Goal: Transaction & Acquisition: Purchase product/service

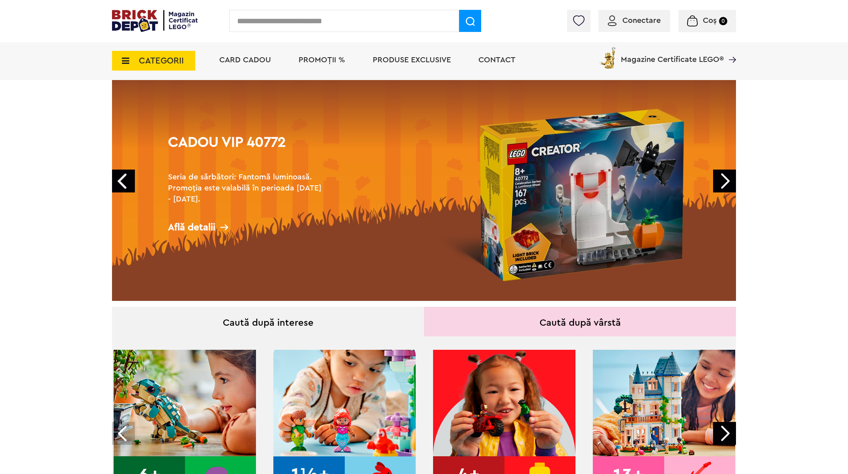
scroll to position [60, 0]
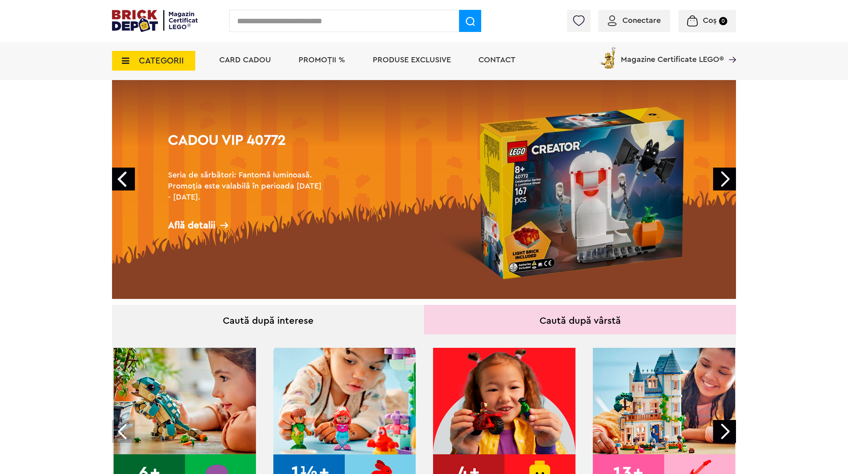
click at [726, 178] on link "Next" at bounding box center [724, 179] width 23 height 23
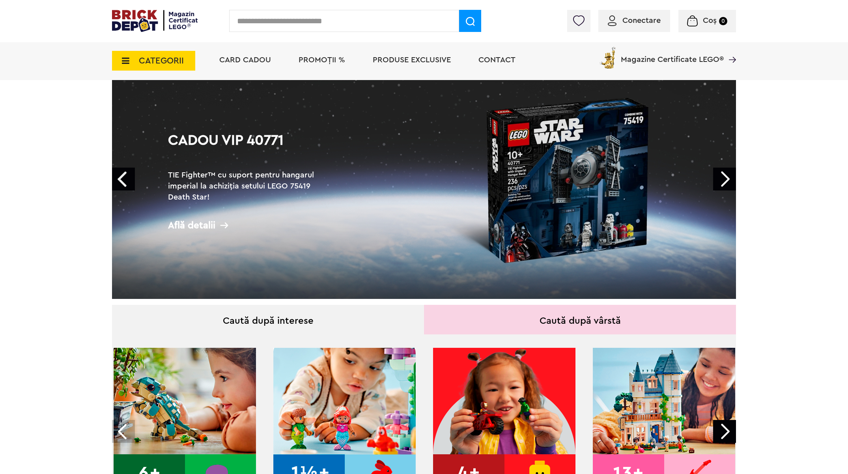
click at [726, 178] on link "Next" at bounding box center [724, 179] width 23 height 23
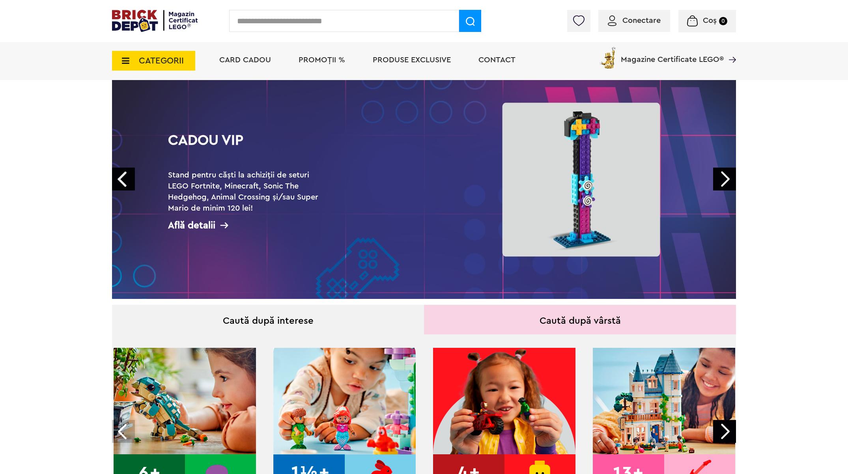
click at [726, 178] on link "Next" at bounding box center [724, 179] width 23 height 23
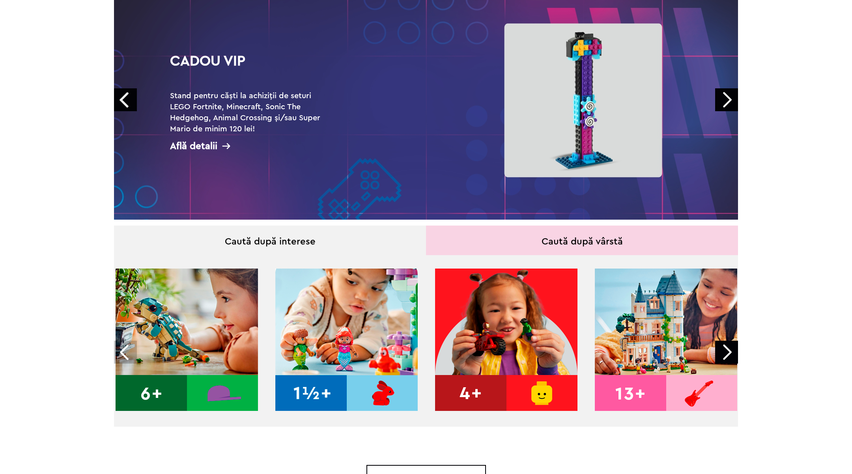
scroll to position [0, 0]
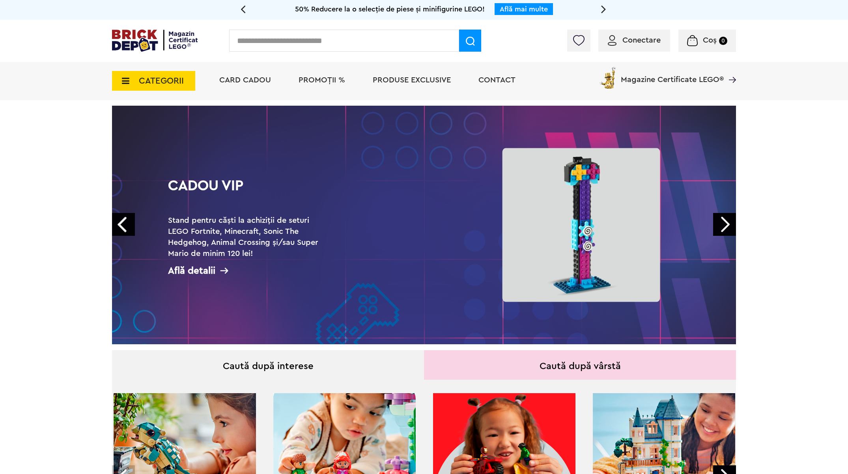
click at [127, 82] on icon at bounding box center [123, 81] width 12 height 9
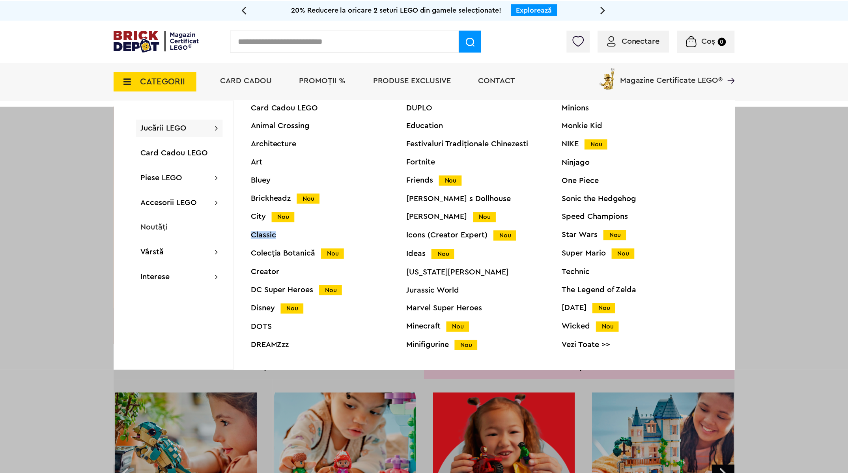
scroll to position [30, 0]
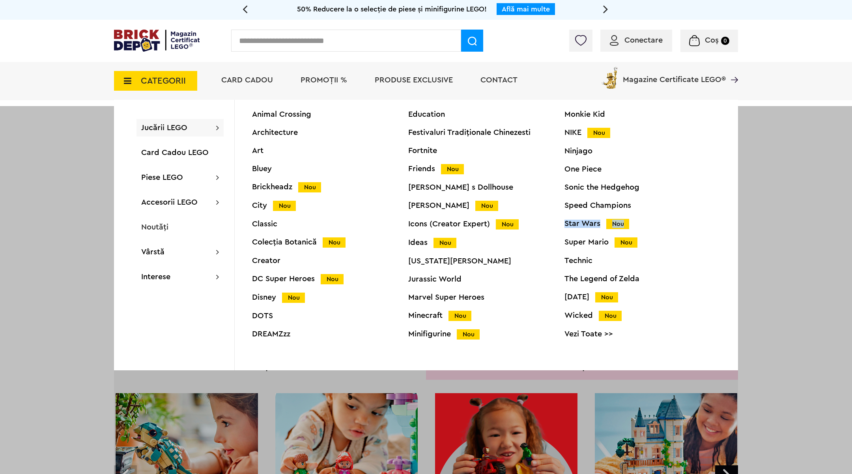
click at [580, 331] on link "Vezi Toate >>" at bounding box center [643, 334] width 156 height 8
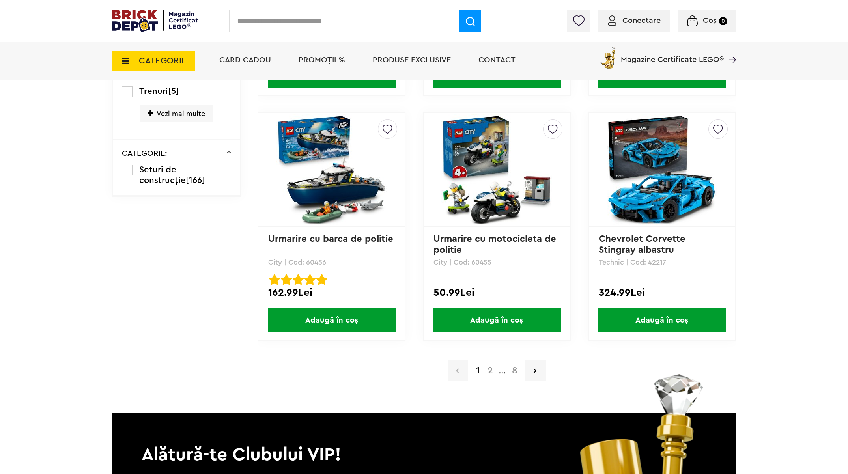
scroll to position [1539, 0]
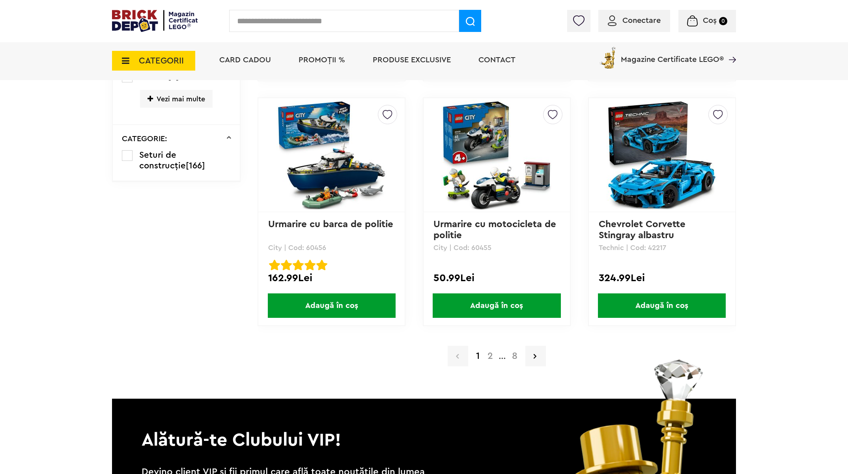
click at [489, 353] on a=LEGO%20Technic&lego=1&order=1&page=2"] "2" at bounding box center [490, 356] width 13 height 9
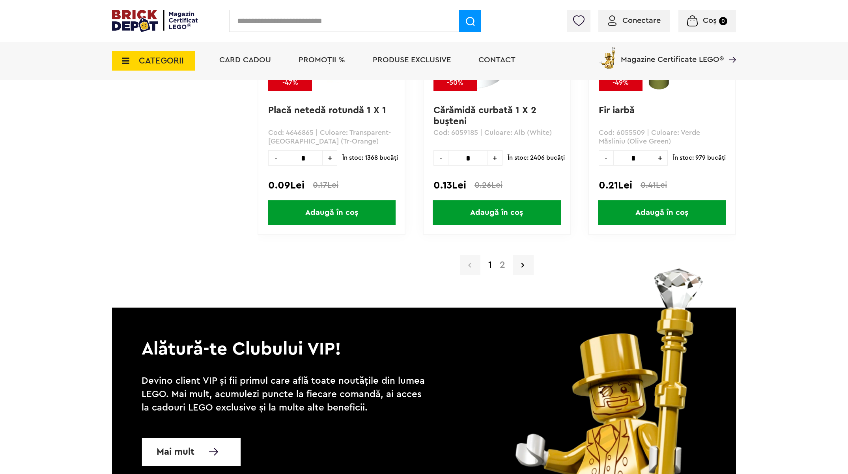
scroll to position [7668, 0]
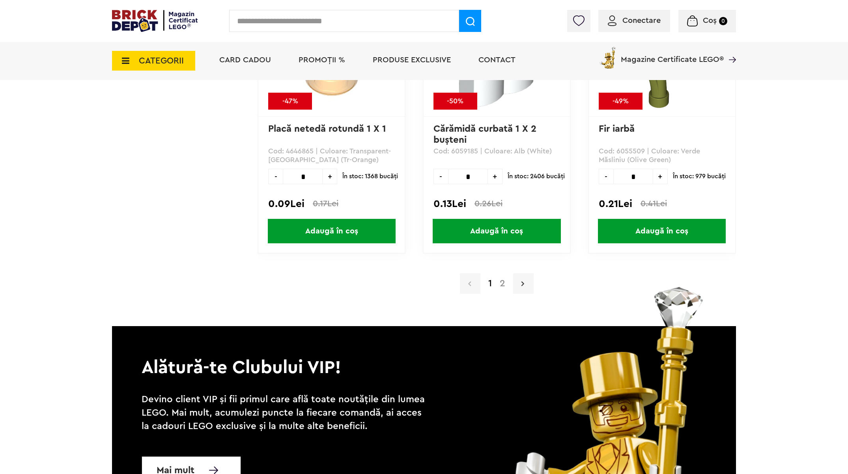
click at [525, 281] on link at bounding box center [523, 283] width 21 height 21
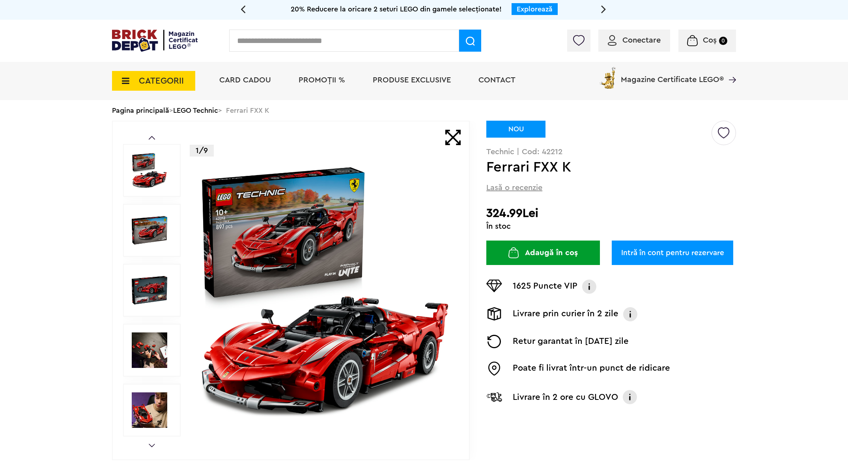
click at [152, 291] on img at bounding box center [150, 291] width 36 height 36
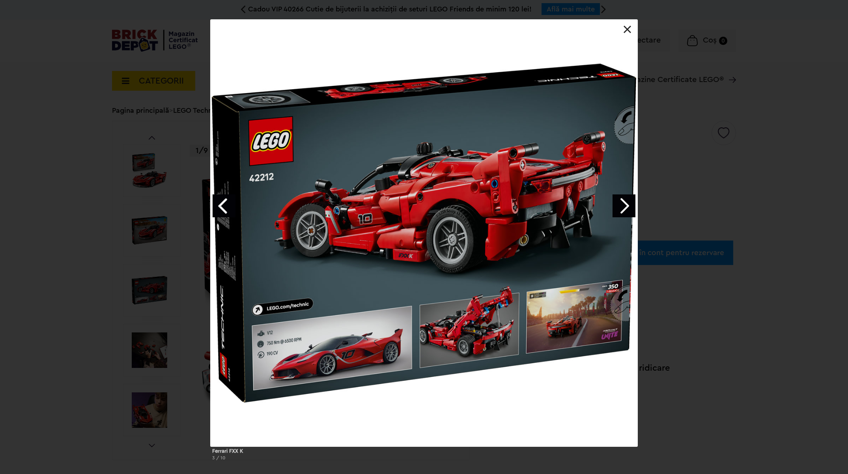
click at [621, 205] on link "Next image" at bounding box center [624, 205] width 23 height 23
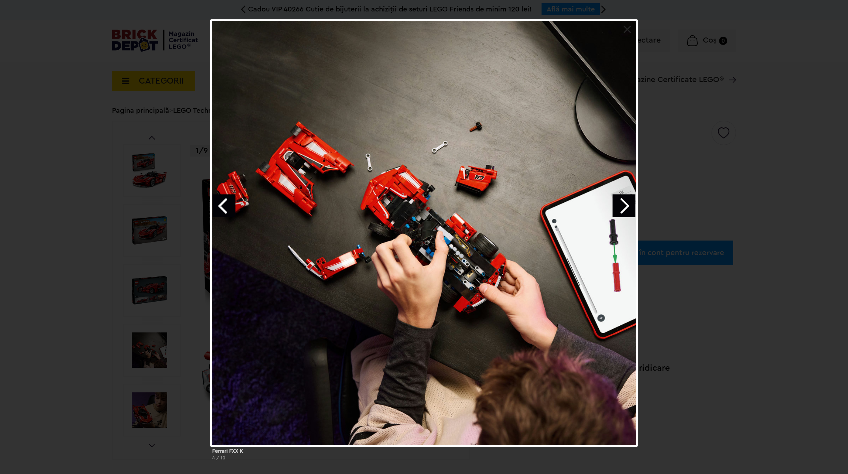
click at [621, 205] on link "Next image" at bounding box center [624, 205] width 23 height 23
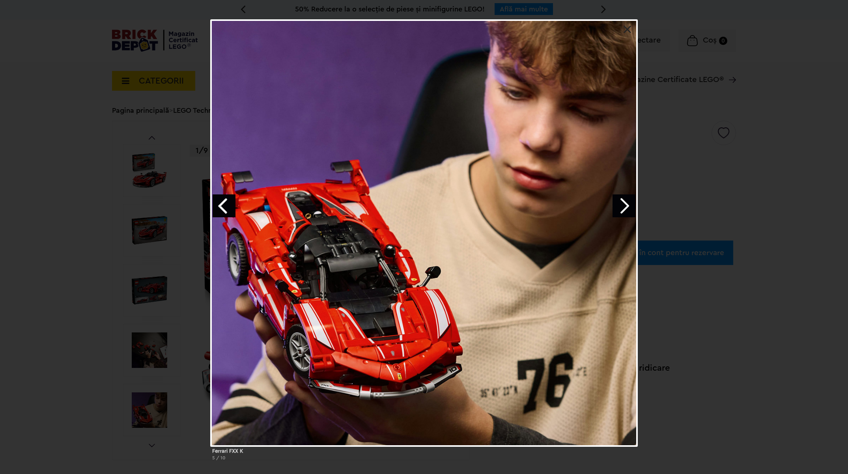
click at [621, 205] on link "Next image" at bounding box center [624, 205] width 23 height 23
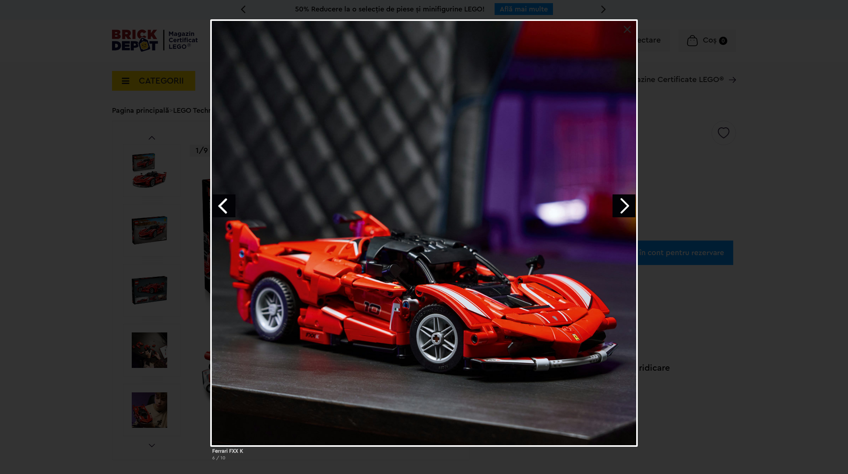
click at [621, 205] on link "Next image" at bounding box center [624, 205] width 23 height 23
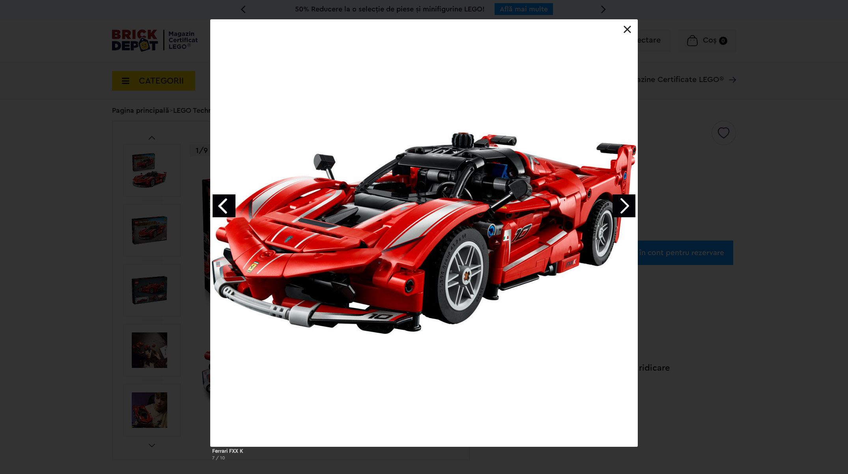
click at [621, 205] on link "Next image" at bounding box center [624, 205] width 23 height 23
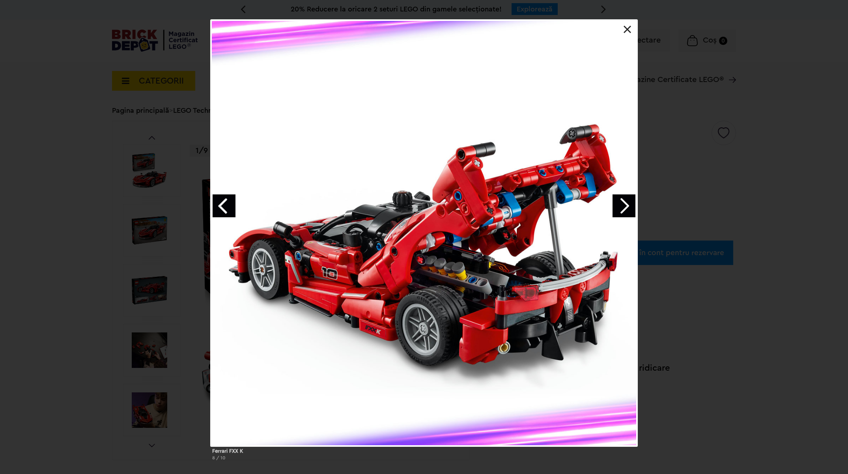
click at [621, 205] on link "Next image" at bounding box center [624, 205] width 23 height 23
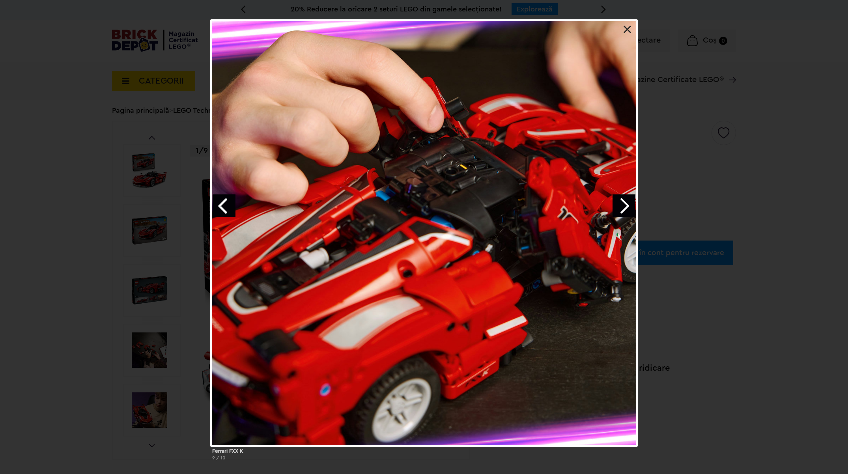
click at [621, 205] on link "Next image" at bounding box center [624, 205] width 23 height 23
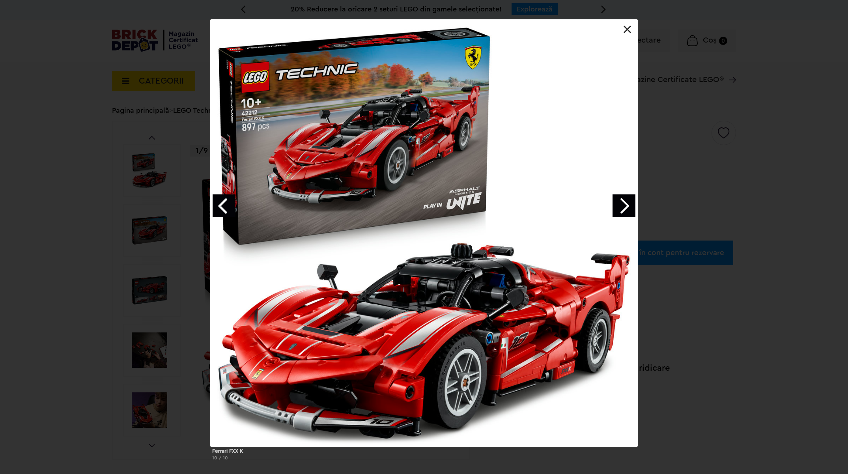
click at [626, 27] on link at bounding box center [628, 30] width 8 height 8
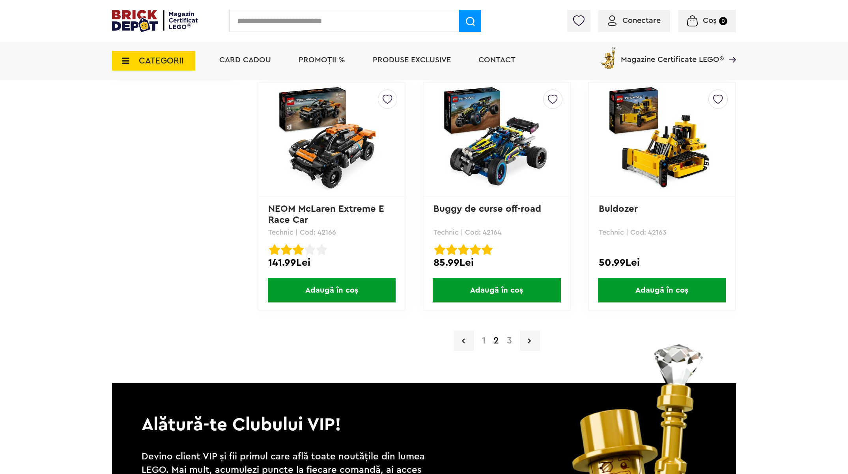
scroll to position [1578, 0]
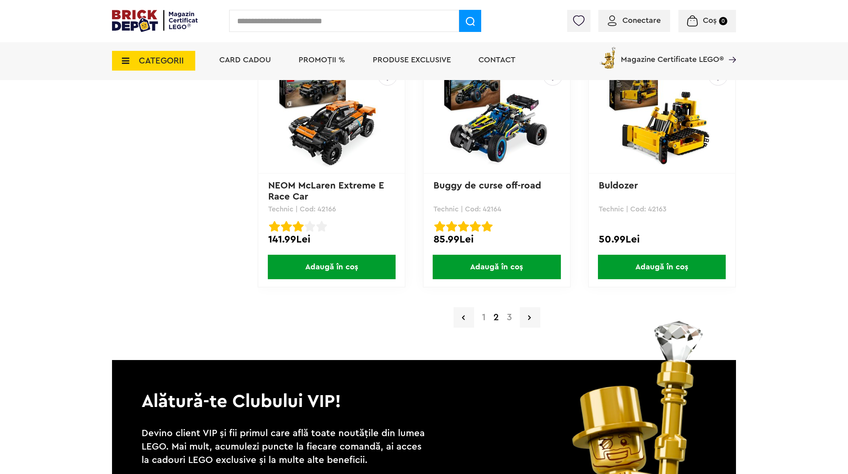
click at [509, 318] on a=LEGO%20Technic&lego=1&order=1&page=3"] "3" at bounding box center [509, 317] width 13 height 9
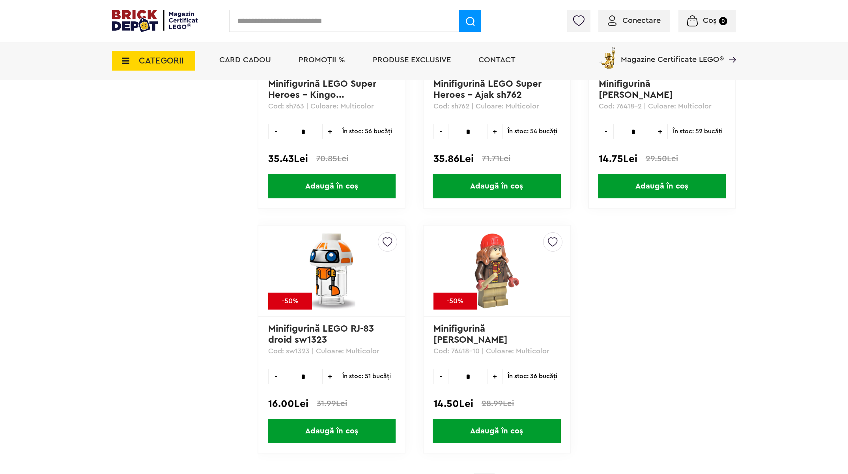
scroll to position [1835, 0]
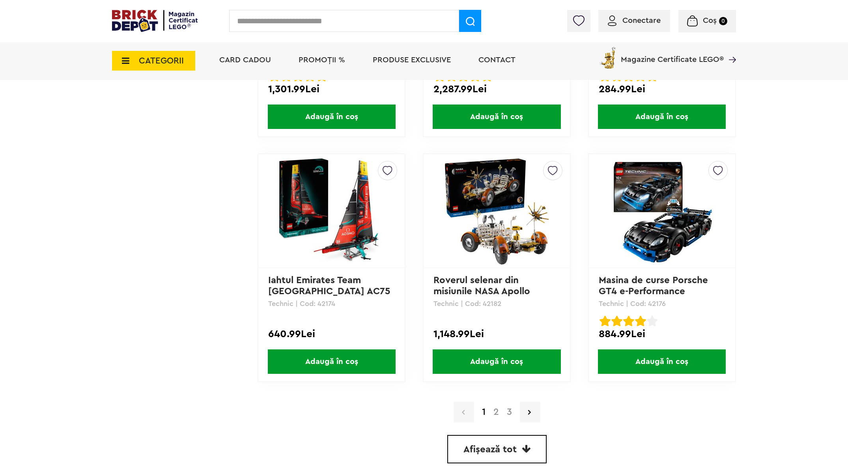
scroll to position [2107, 0]
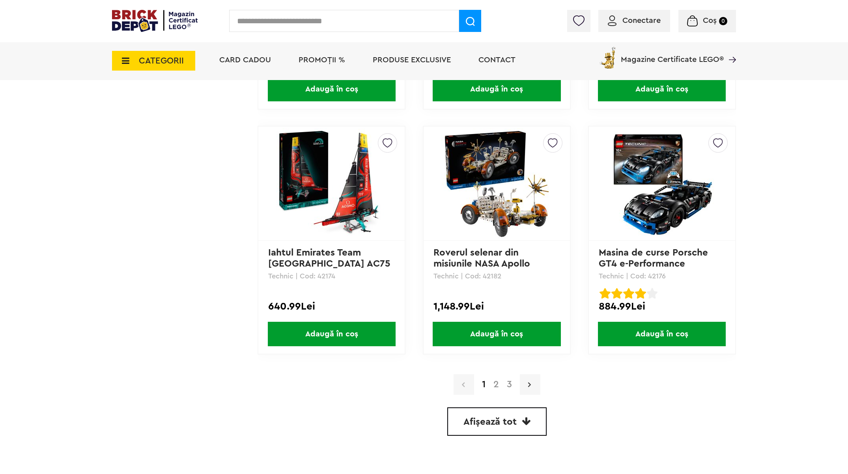
click at [530, 384] on icon at bounding box center [529, 385] width 3 height 8
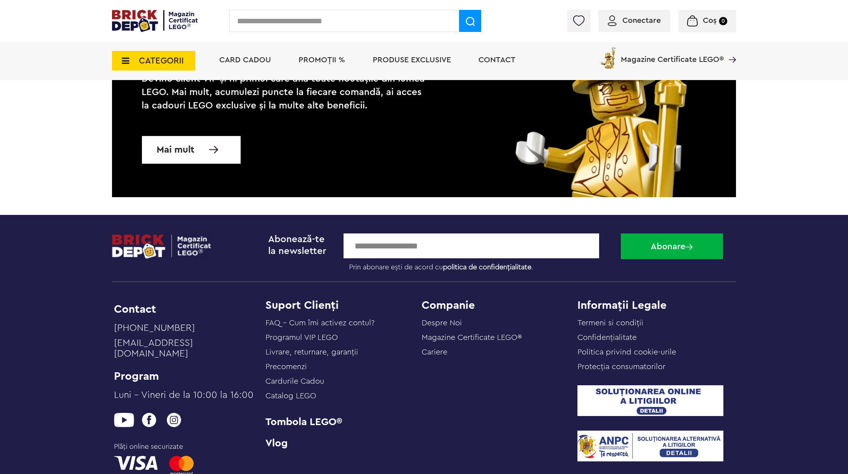
scroll to position [1266, 0]
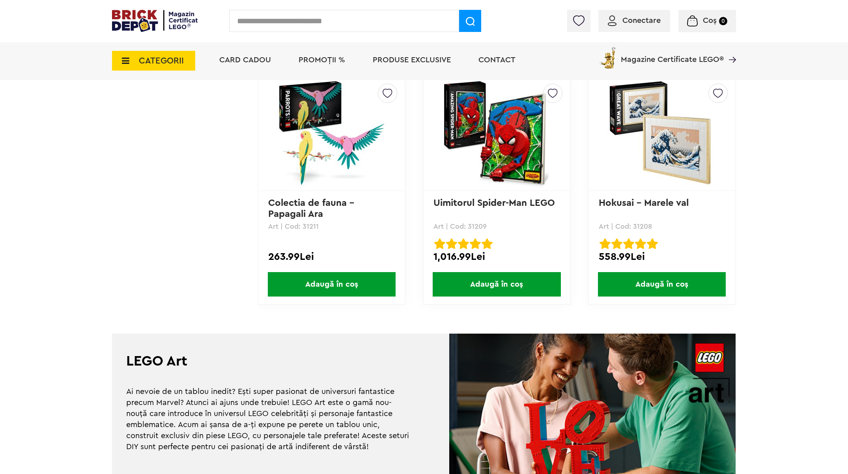
scroll to position [688, 0]
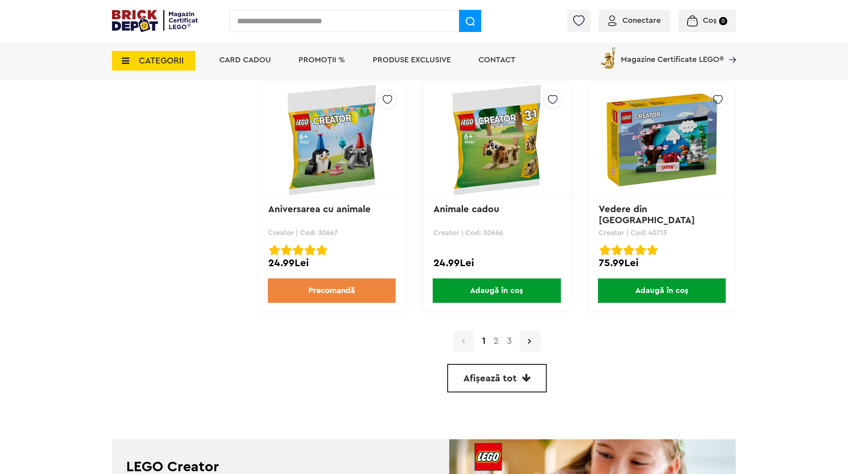
scroll to position [2157, 0]
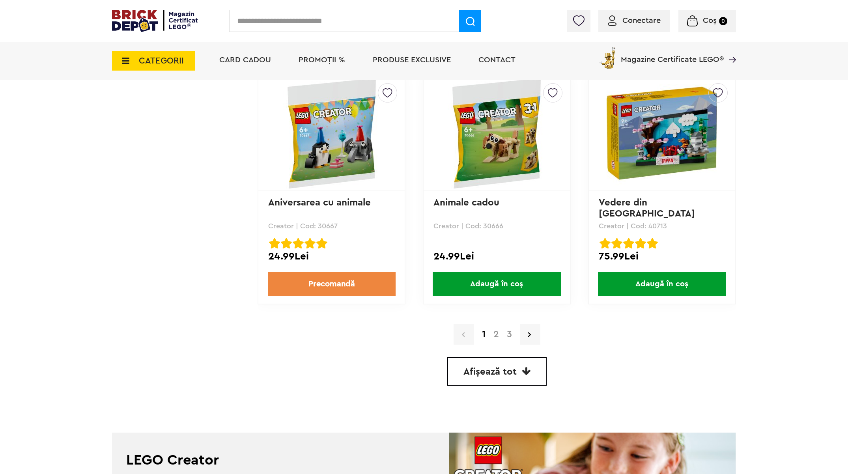
click at [495, 331] on link "2" at bounding box center [496, 334] width 13 height 9
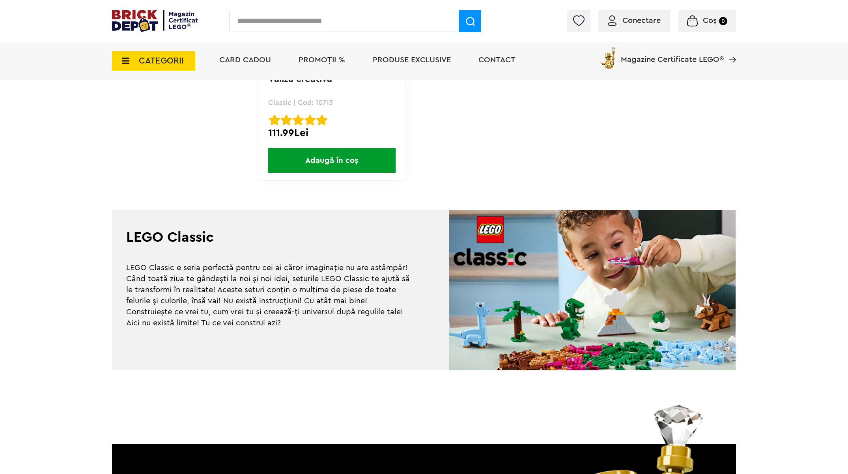
scroll to position [1829, 0]
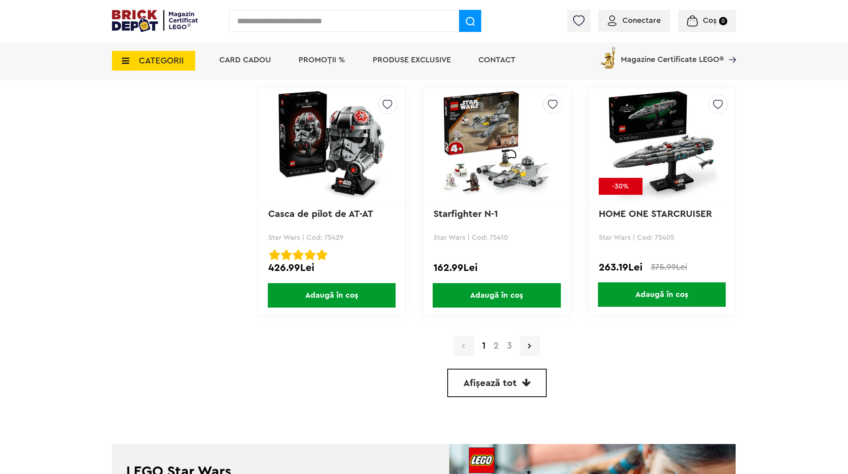
scroll to position [2153, 0]
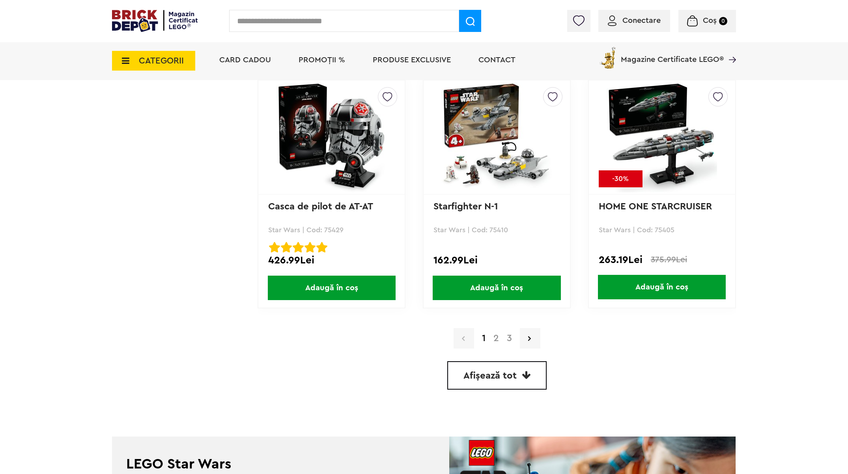
click at [495, 339] on link "2" at bounding box center [496, 338] width 13 height 9
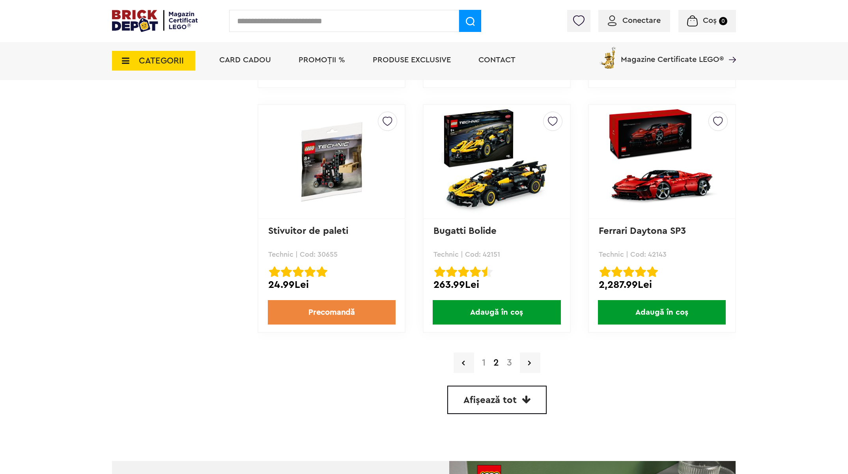
scroll to position [2113, 0]
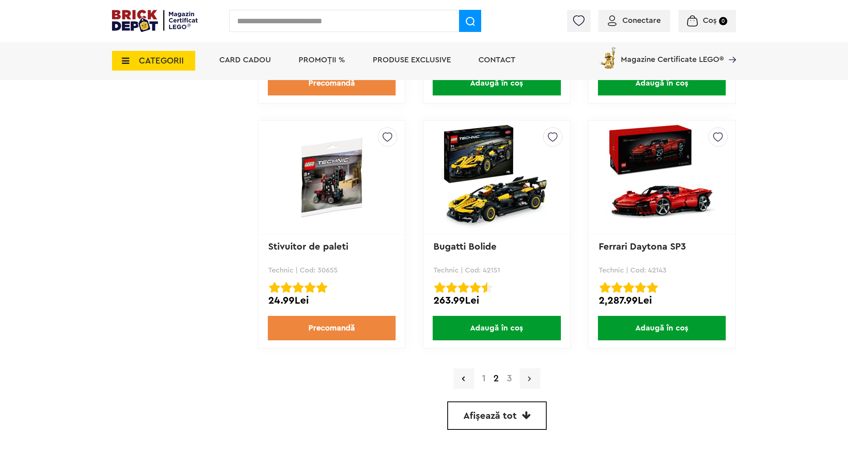
click at [535, 374] on link at bounding box center [530, 378] width 21 height 21
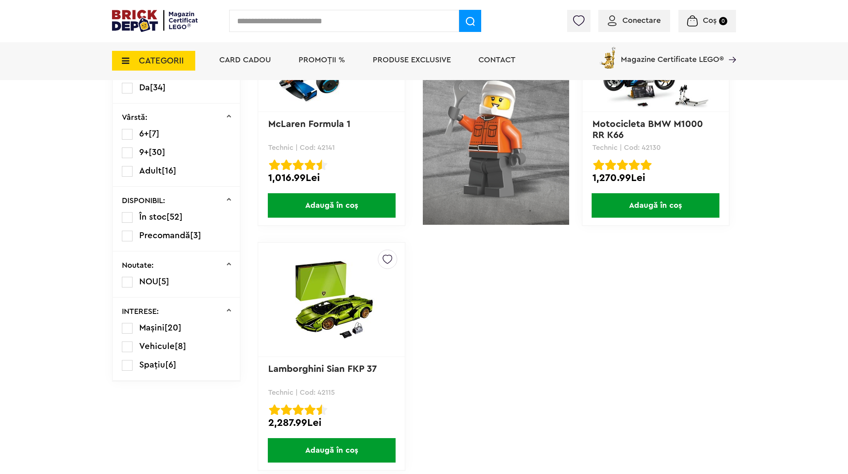
scroll to position [279, 0]
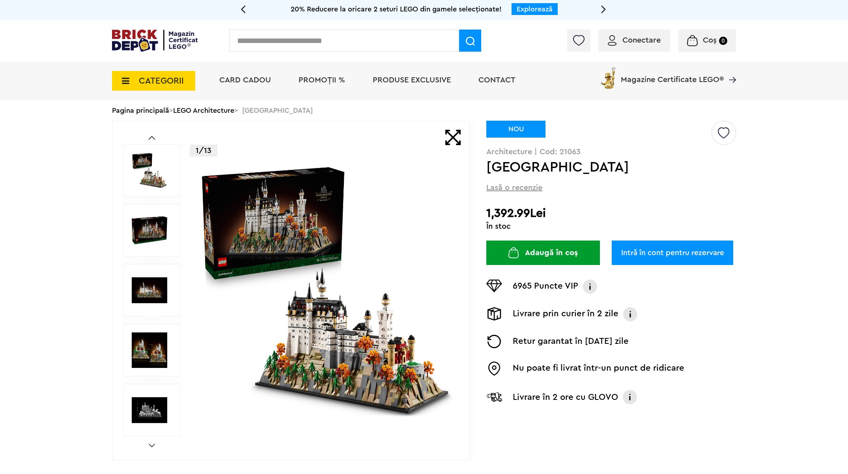
click at [333, 355] on img at bounding box center [325, 290] width 254 height 254
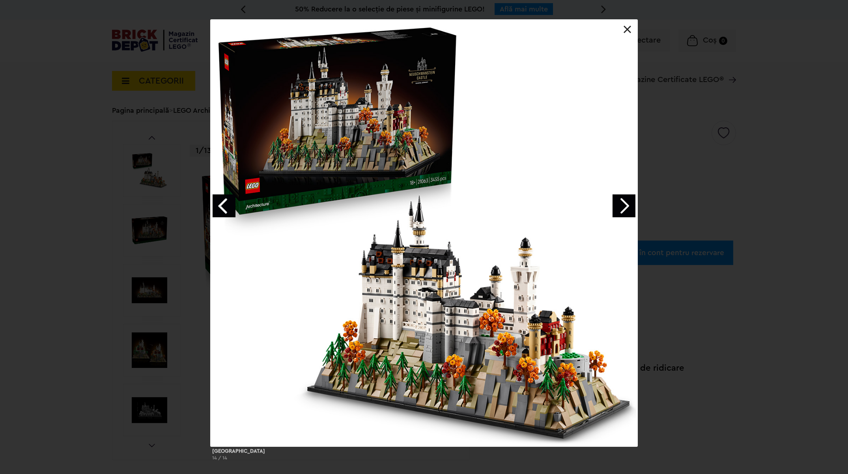
click at [622, 207] on link "Next image" at bounding box center [624, 205] width 23 height 23
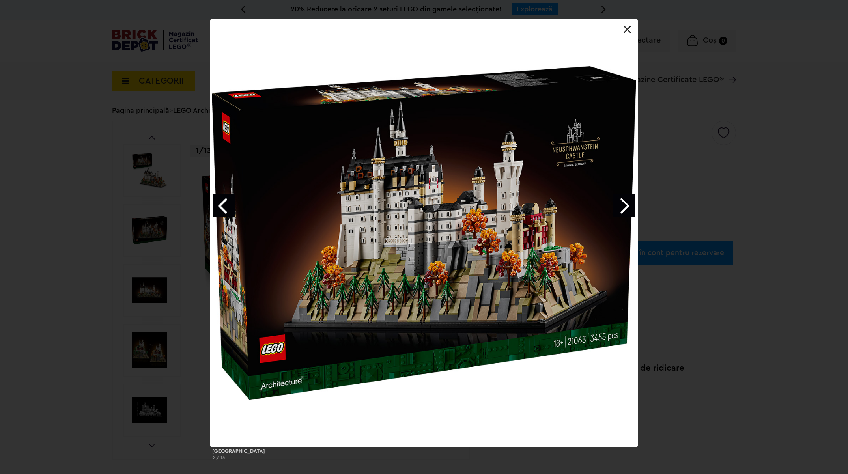
click at [622, 207] on link "Next image" at bounding box center [624, 205] width 23 height 23
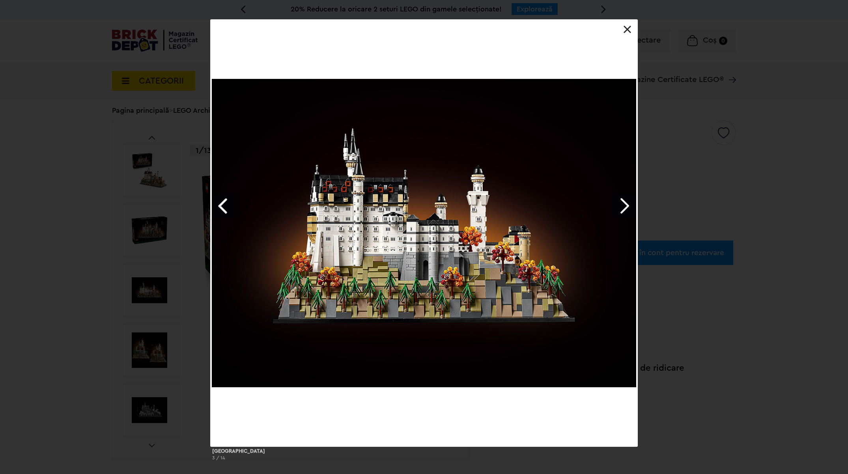
click at [622, 207] on link "Next image" at bounding box center [624, 205] width 23 height 23
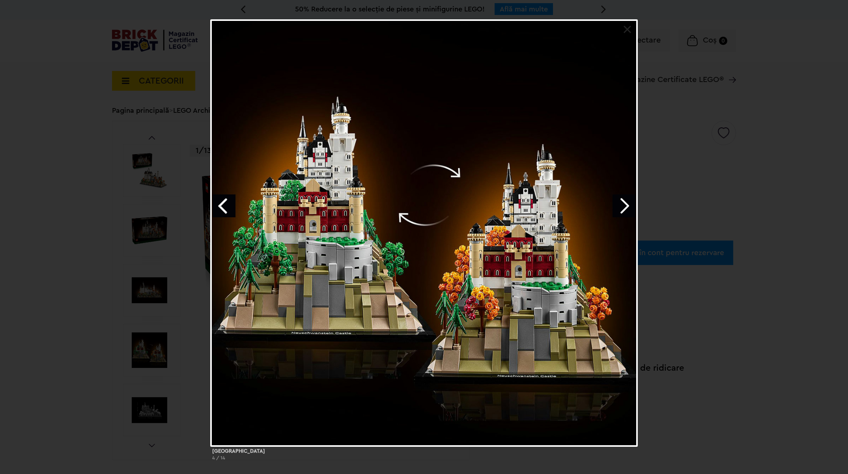
click at [622, 207] on link "Next image" at bounding box center [624, 205] width 23 height 23
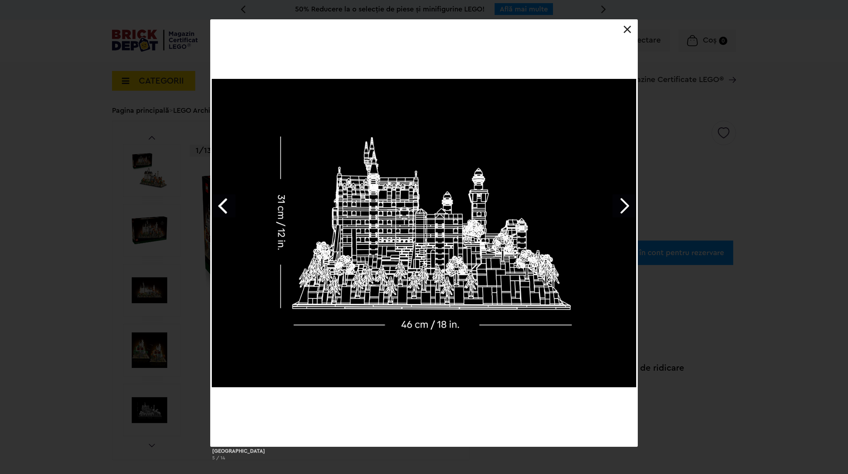
click at [622, 207] on link "Next image" at bounding box center [624, 205] width 23 height 23
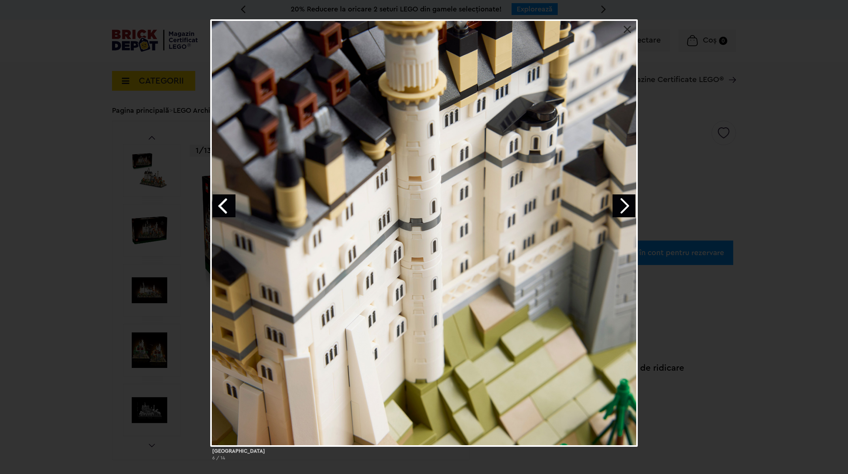
click at [623, 206] on link "Next image" at bounding box center [624, 205] width 23 height 23
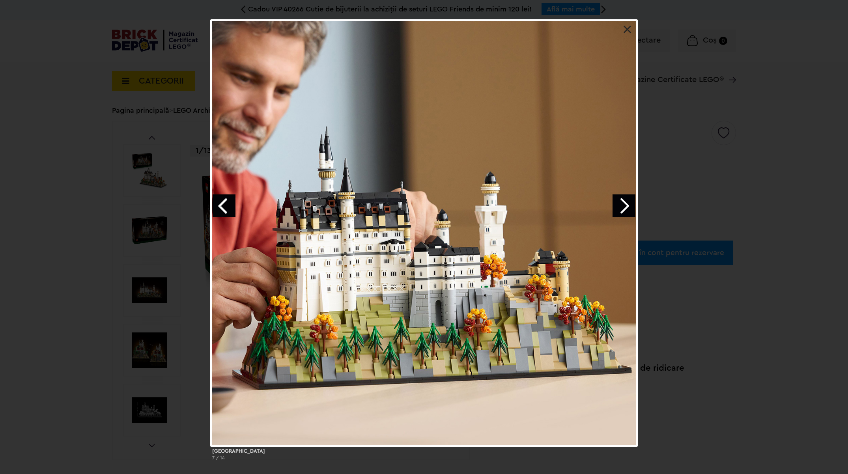
click at [623, 204] on link "Next image" at bounding box center [624, 205] width 23 height 23
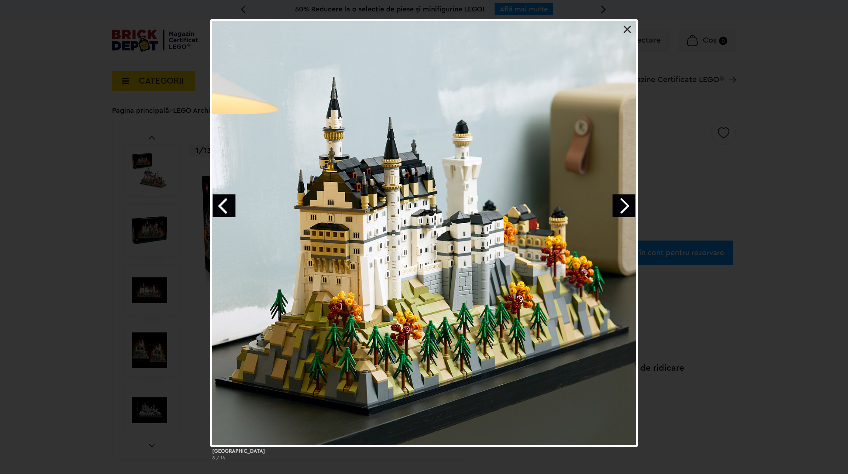
click at [628, 31] on link at bounding box center [628, 30] width 8 height 8
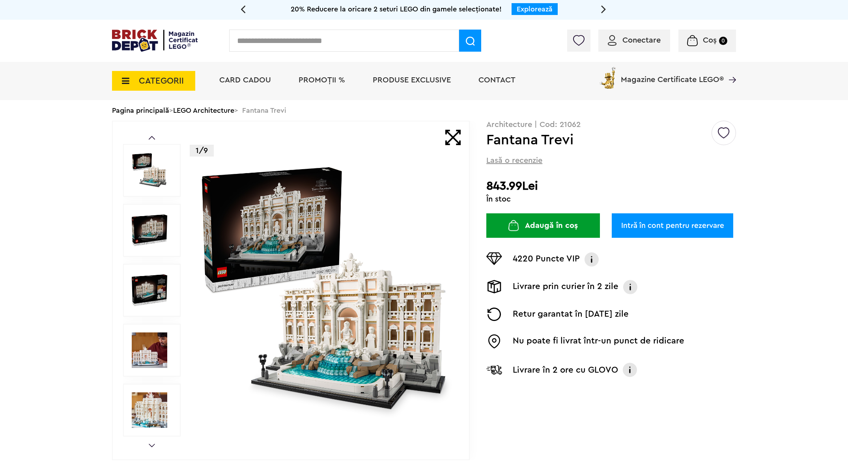
click at [332, 301] on img at bounding box center [325, 290] width 254 height 254
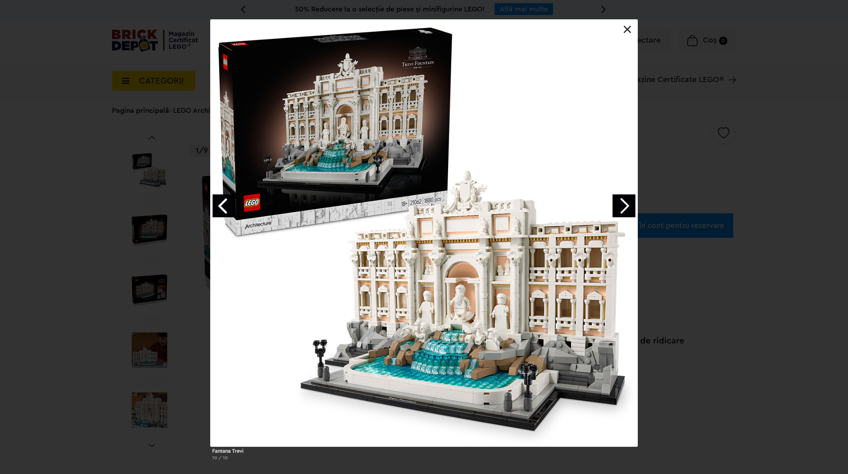
click at [622, 207] on link "Next image" at bounding box center [624, 205] width 23 height 23
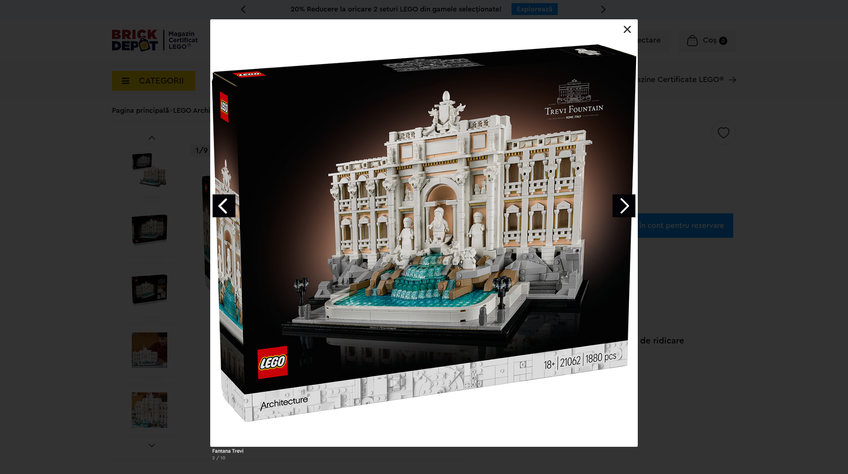
click at [622, 207] on link "Next image" at bounding box center [624, 205] width 23 height 23
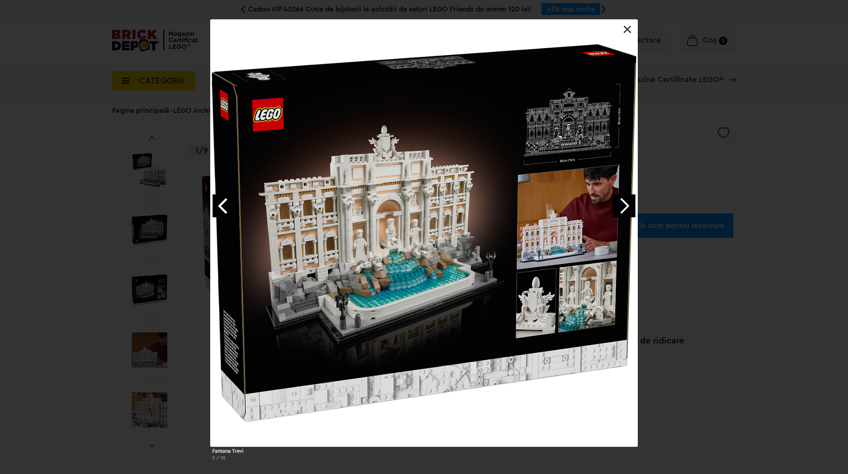
click at [622, 207] on link "Next image" at bounding box center [624, 205] width 23 height 23
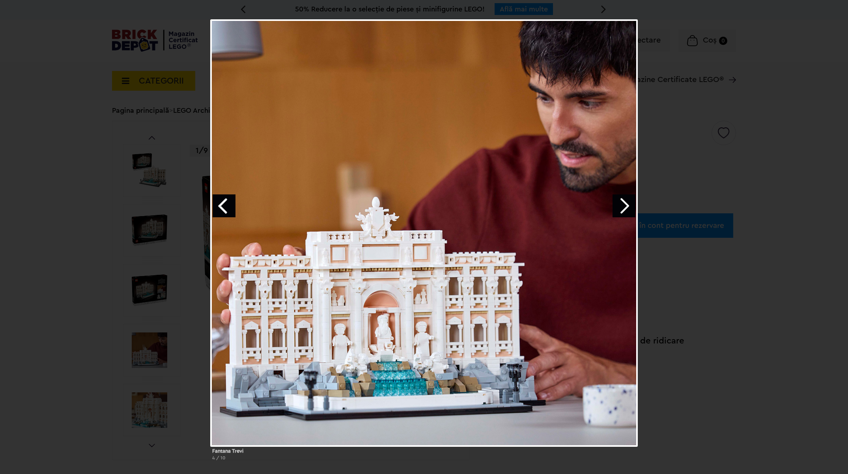
click at [622, 207] on link "Next image" at bounding box center [624, 205] width 23 height 23
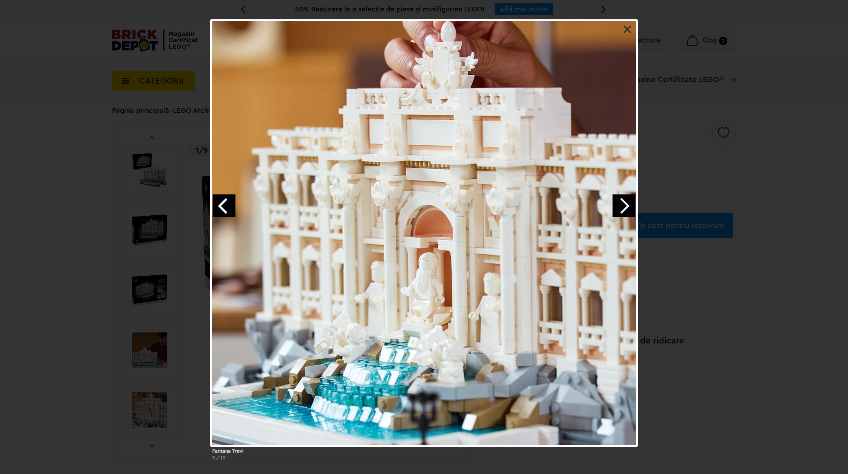
click at [622, 207] on link "Next image" at bounding box center [624, 205] width 23 height 23
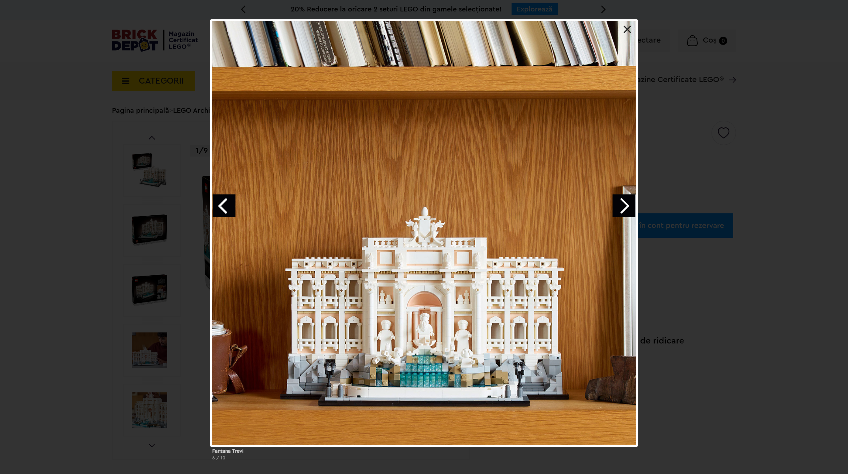
click at [622, 207] on link "Next image" at bounding box center [624, 205] width 23 height 23
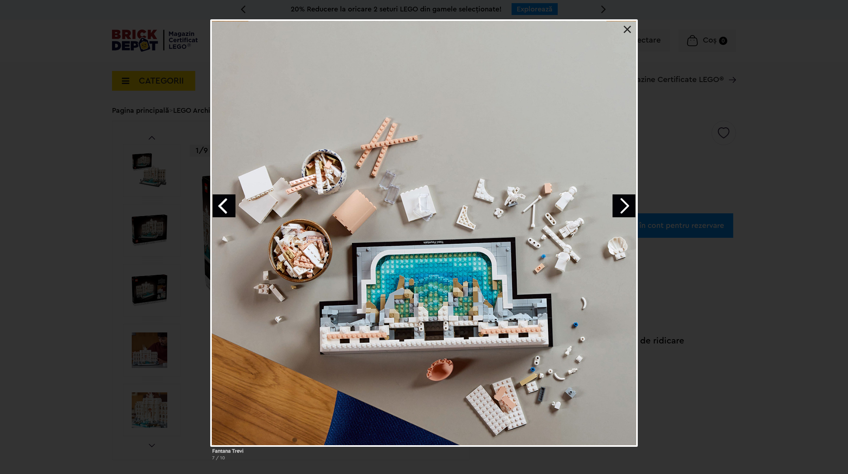
click at [622, 207] on link "Next image" at bounding box center [624, 205] width 23 height 23
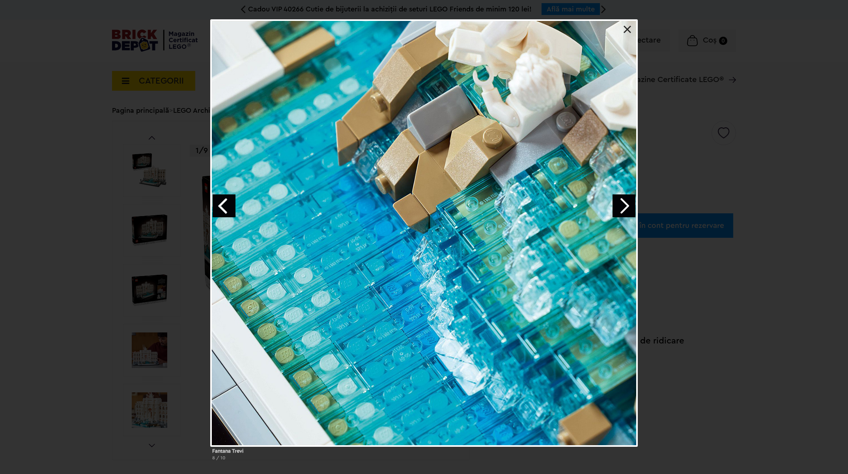
click at [622, 207] on link "Next image" at bounding box center [624, 205] width 23 height 23
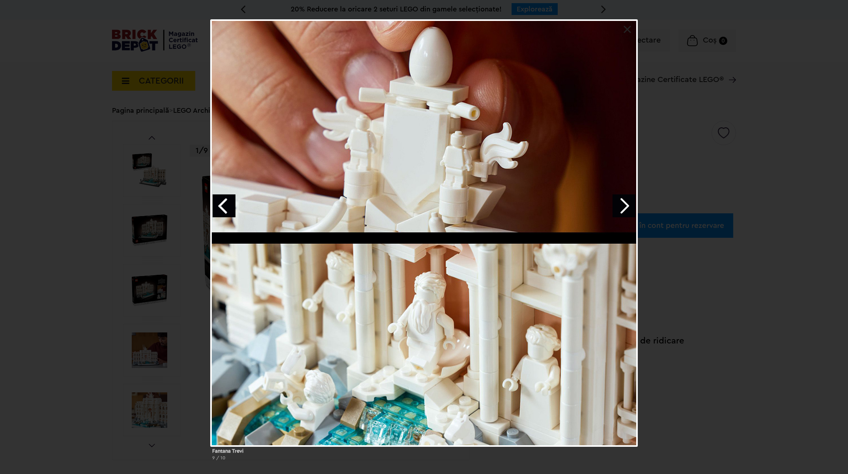
click at [621, 208] on link "Next image" at bounding box center [624, 205] width 23 height 23
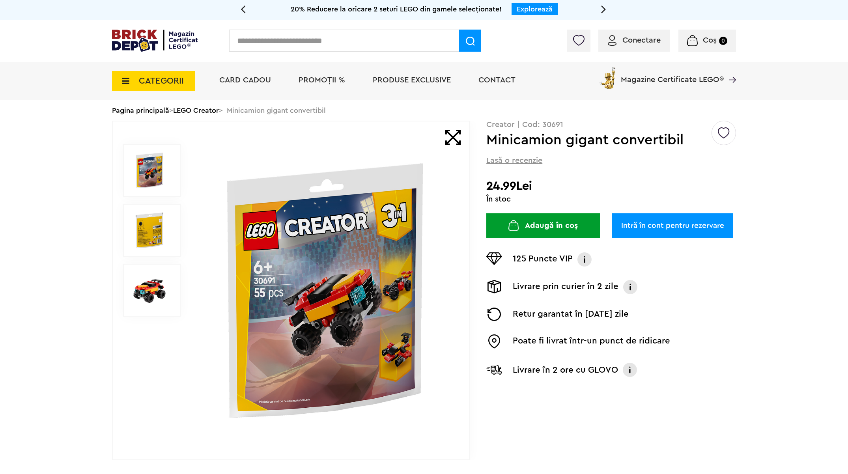
click at [352, 306] on img at bounding box center [325, 290] width 254 height 254
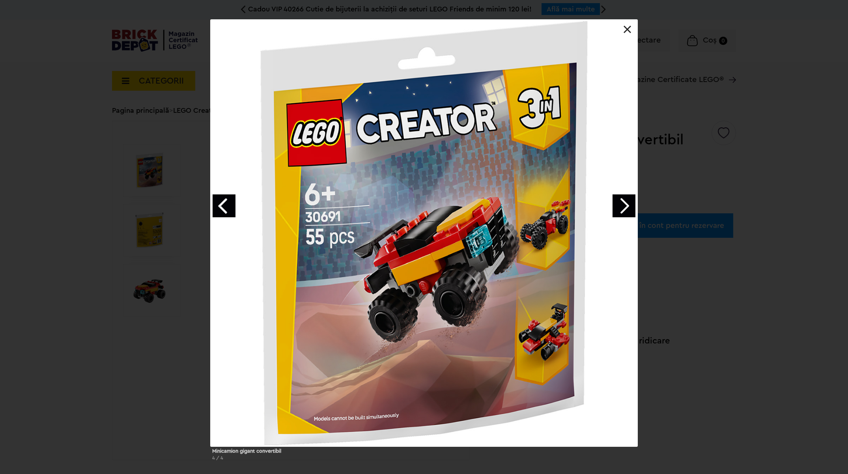
click at [618, 206] on link "Next image" at bounding box center [624, 205] width 23 height 23
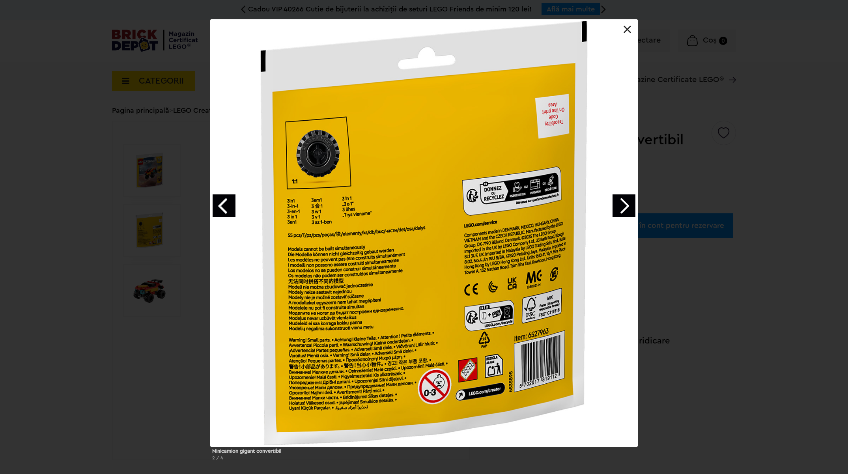
click at [618, 206] on link "Next image" at bounding box center [624, 205] width 23 height 23
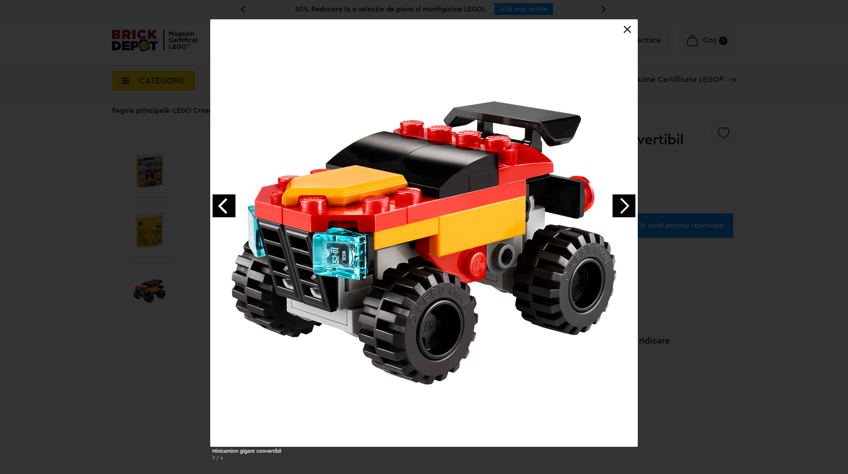
click at [618, 206] on link "Next image" at bounding box center [624, 205] width 23 height 23
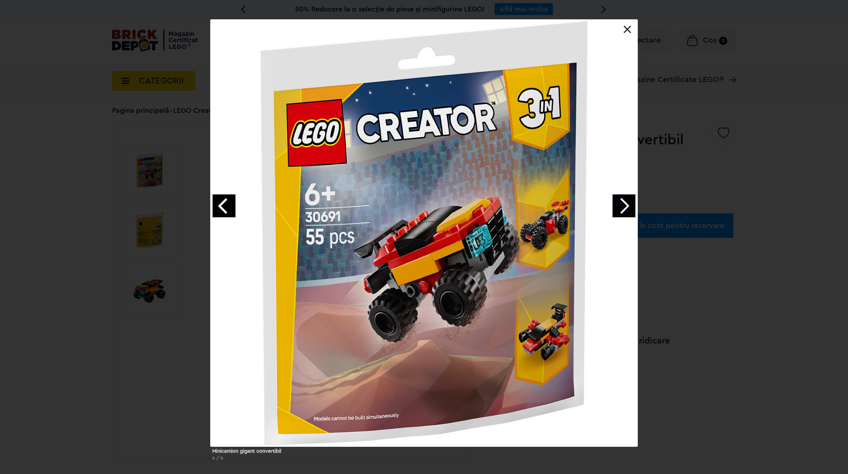
click at [618, 206] on link "Next image" at bounding box center [624, 205] width 23 height 23
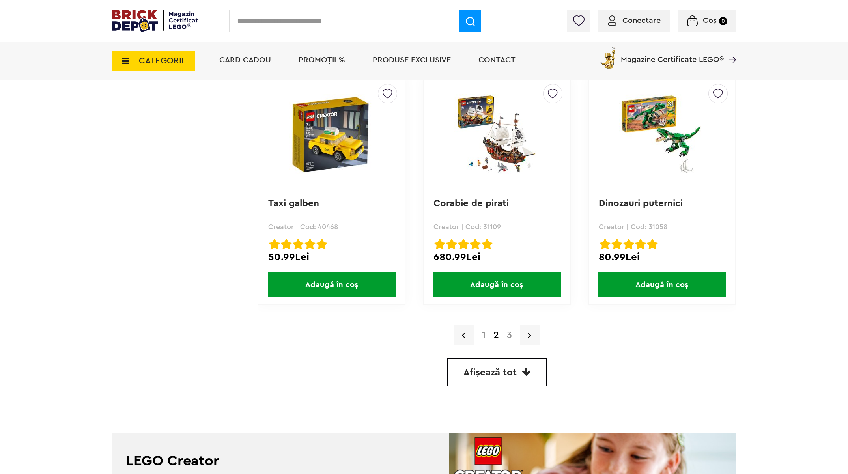
scroll to position [2166, 0]
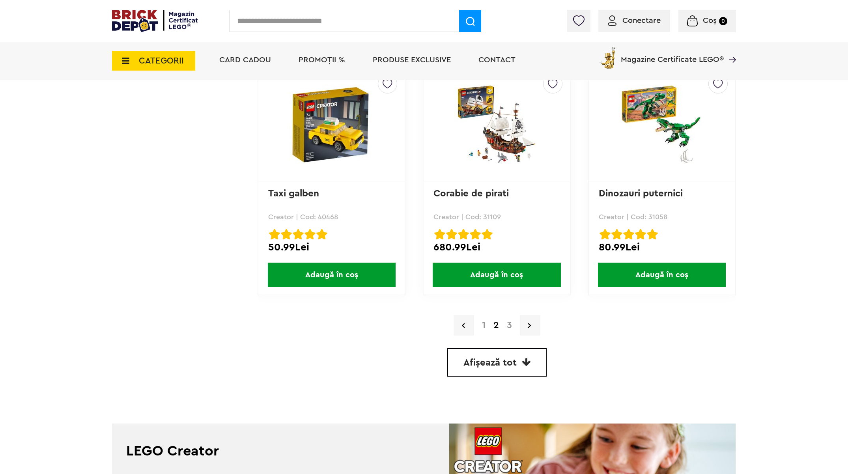
click at [509, 323] on link "3" at bounding box center [509, 325] width 13 height 9
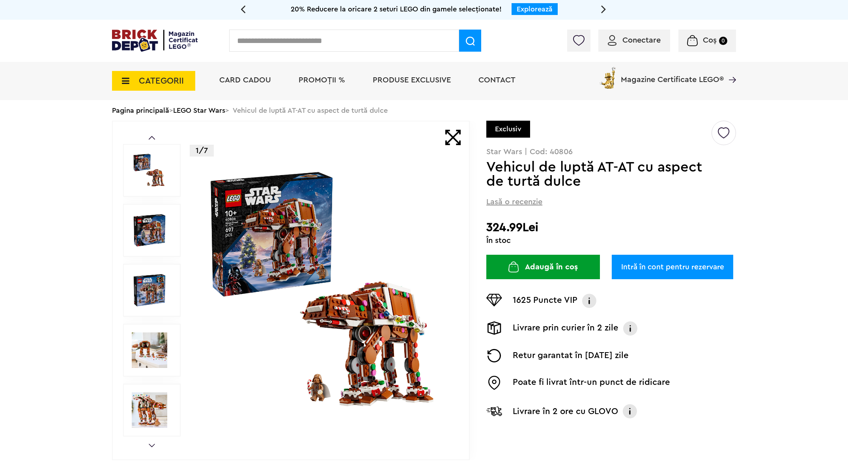
click at [324, 252] on img at bounding box center [325, 290] width 254 height 254
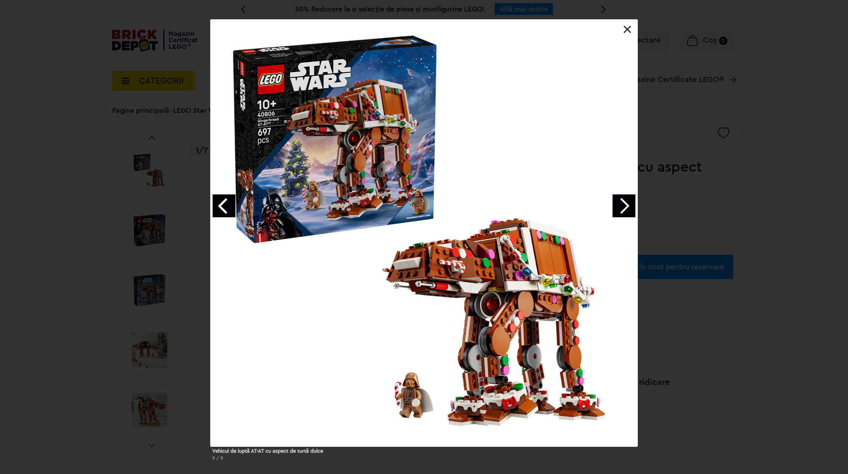
click at [621, 206] on link "Next image" at bounding box center [624, 205] width 23 height 23
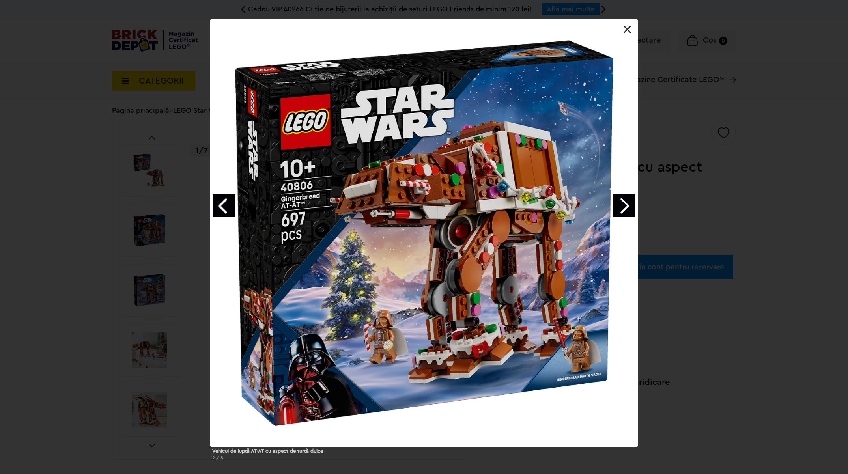
click at [621, 206] on link "Next image" at bounding box center [624, 205] width 23 height 23
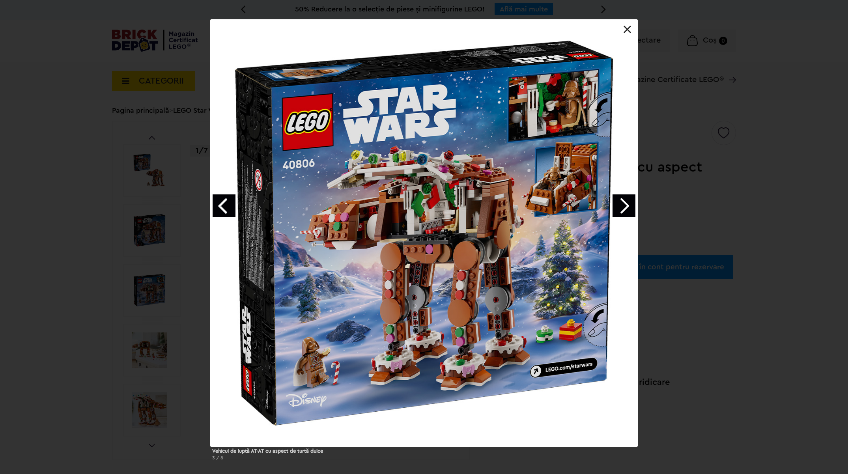
click at [621, 206] on link "Next image" at bounding box center [624, 205] width 23 height 23
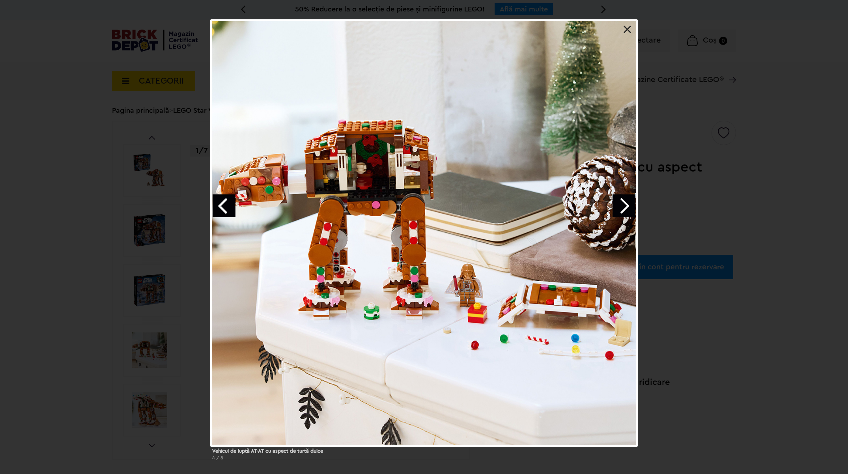
click at [621, 206] on link "Next image" at bounding box center [624, 205] width 23 height 23
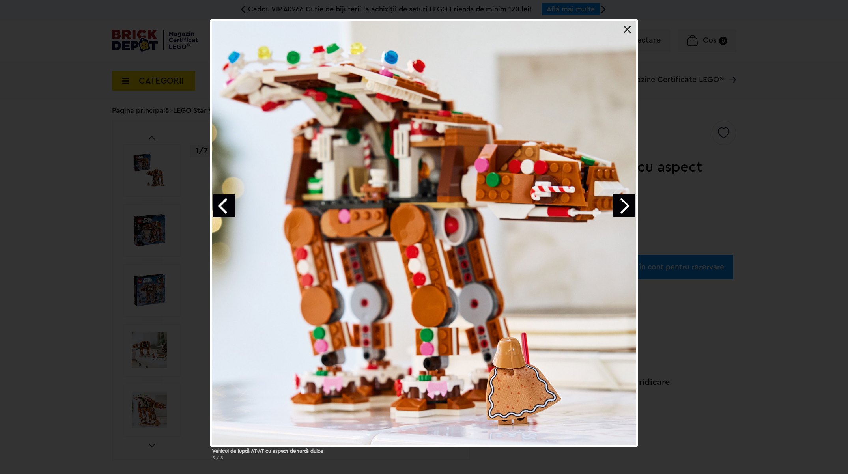
click at [621, 206] on link "Next image" at bounding box center [624, 205] width 23 height 23
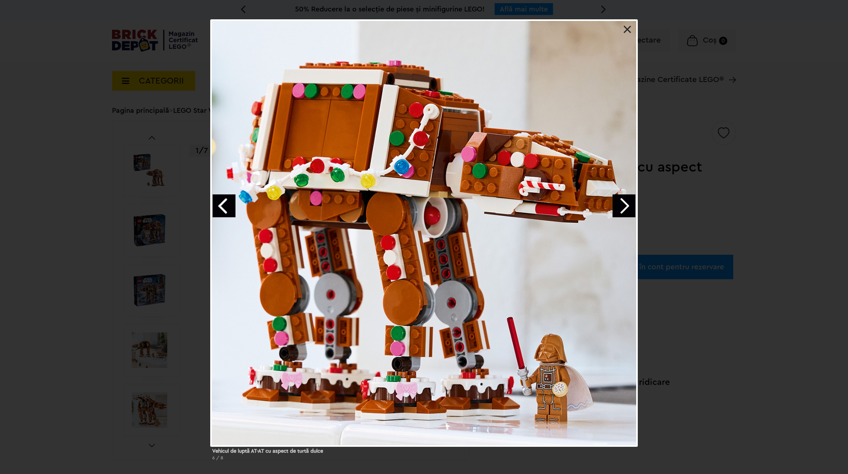
click at [621, 206] on link "Next image" at bounding box center [624, 205] width 23 height 23
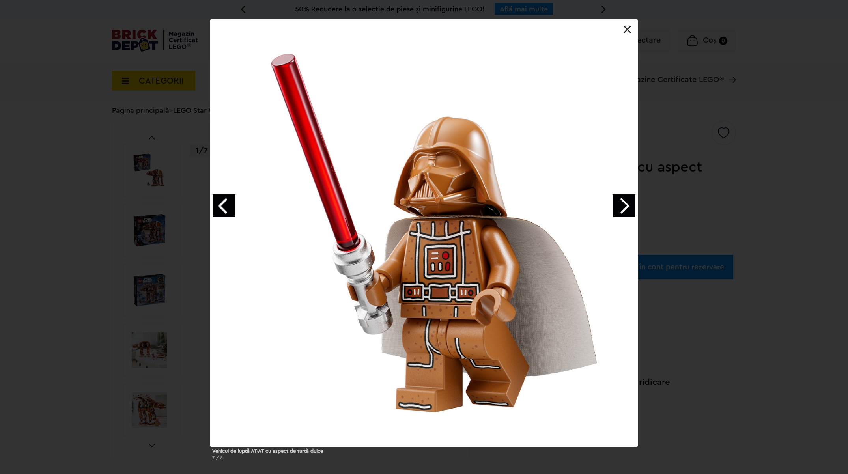
click at [621, 206] on link "Next image" at bounding box center [624, 205] width 23 height 23
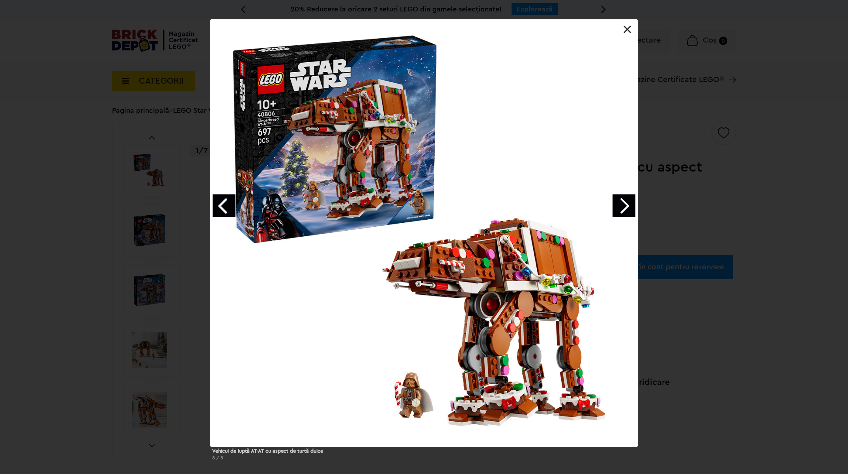
click at [623, 29] on div at bounding box center [424, 233] width 427 height 427
click at [629, 30] on link at bounding box center [628, 30] width 8 height 8
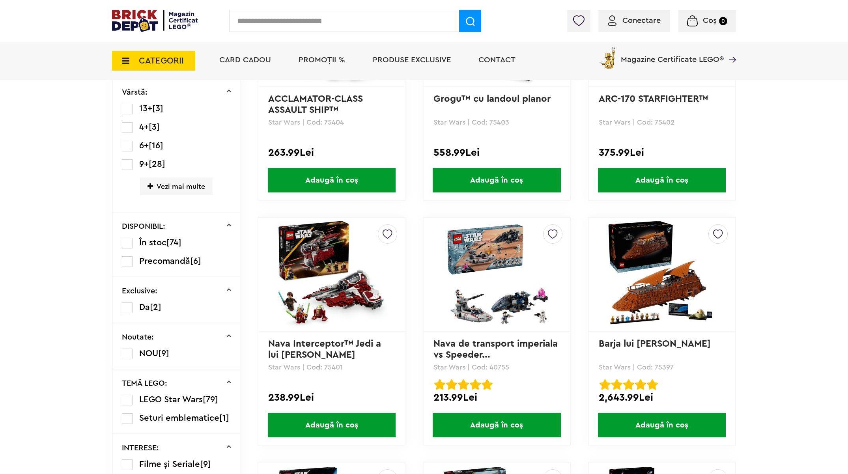
scroll to position [301, 0]
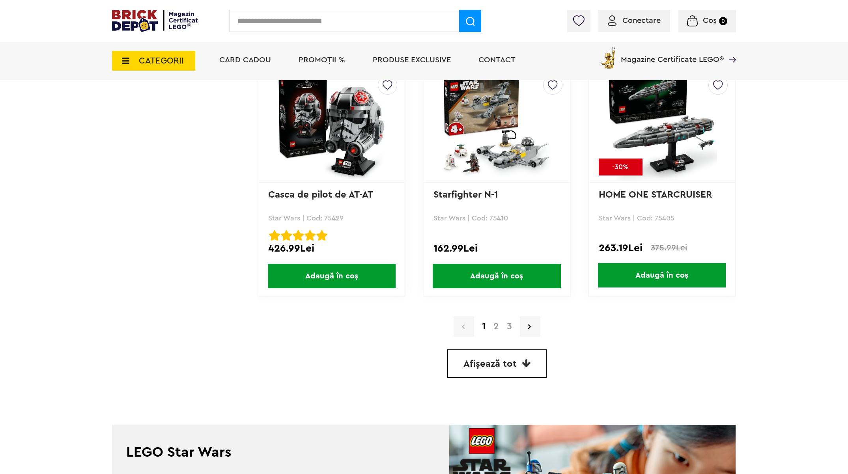
scroll to position [2153, 0]
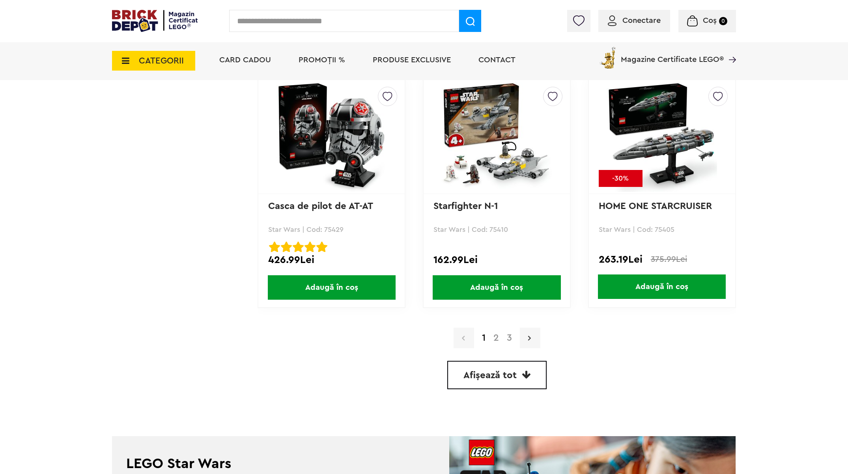
click at [529, 337] on icon at bounding box center [529, 338] width 3 height 8
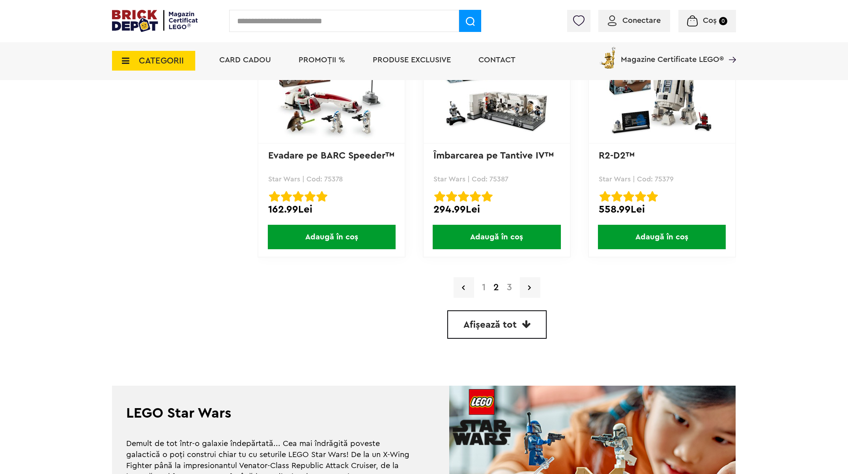
scroll to position [2206, 0]
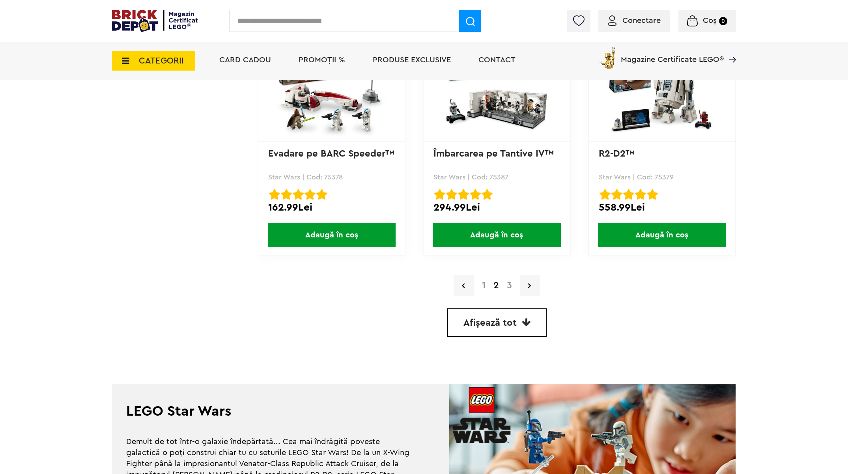
click at [507, 282] on link "3" at bounding box center [509, 285] width 13 height 9
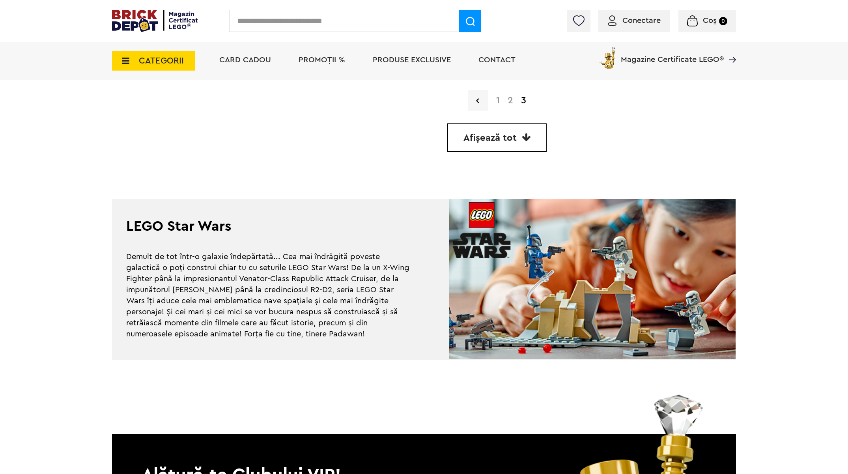
scroll to position [2413, 0]
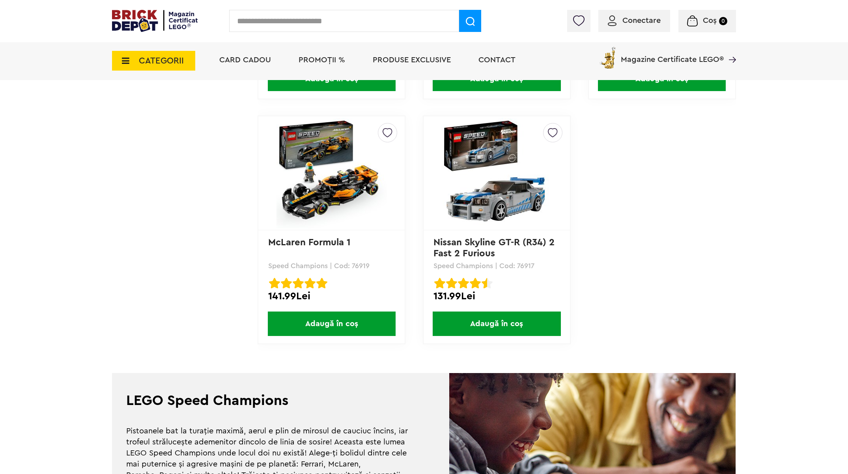
scroll to position [2154, 0]
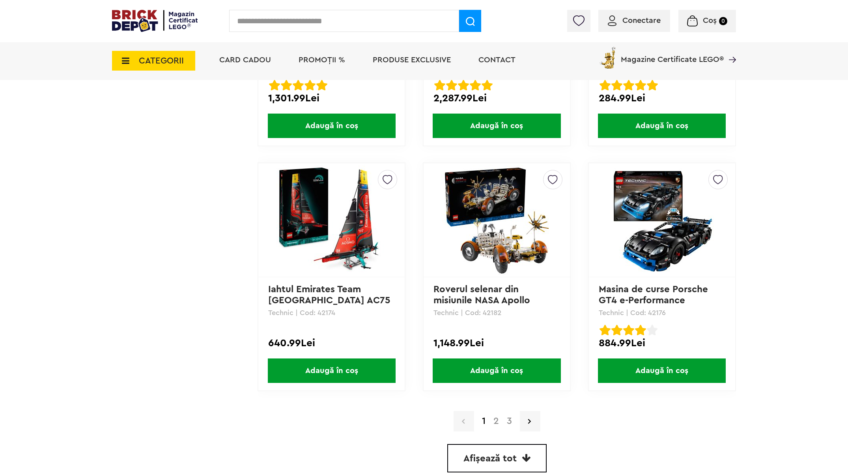
scroll to position [1979, 0]
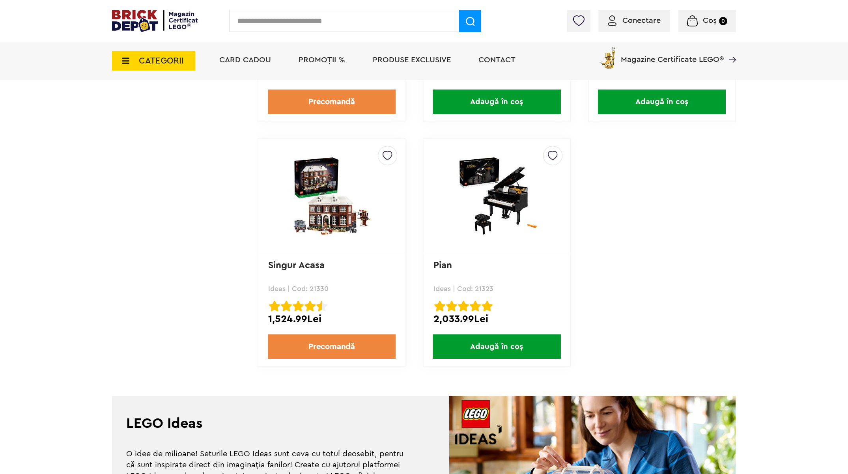
scroll to position [2104, 0]
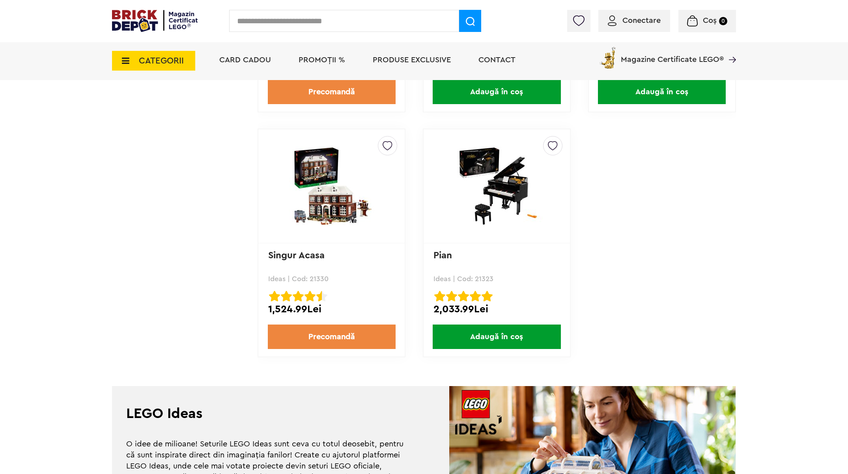
click at [331, 208] on img at bounding box center [332, 186] width 110 height 80
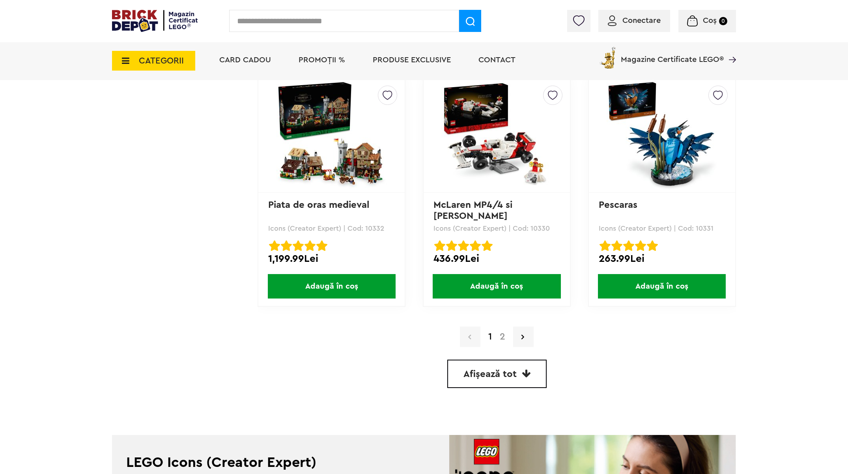
scroll to position [2155, 0]
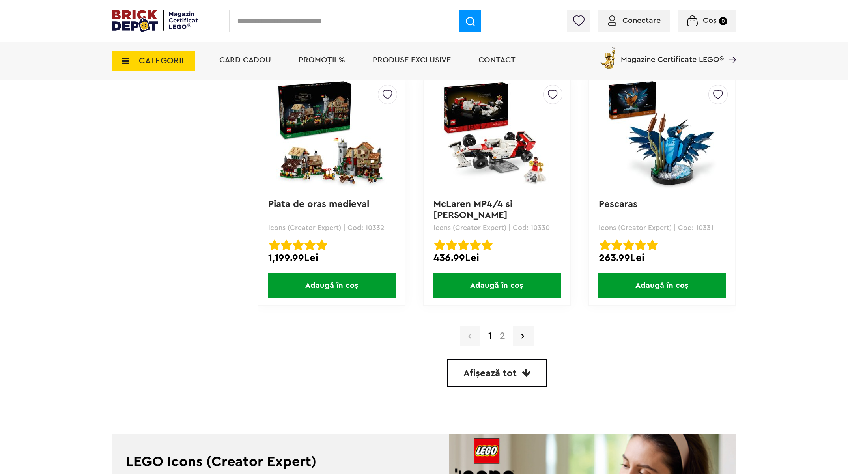
click at [501, 335] on link "2" at bounding box center [502, 335] width 13 height 9
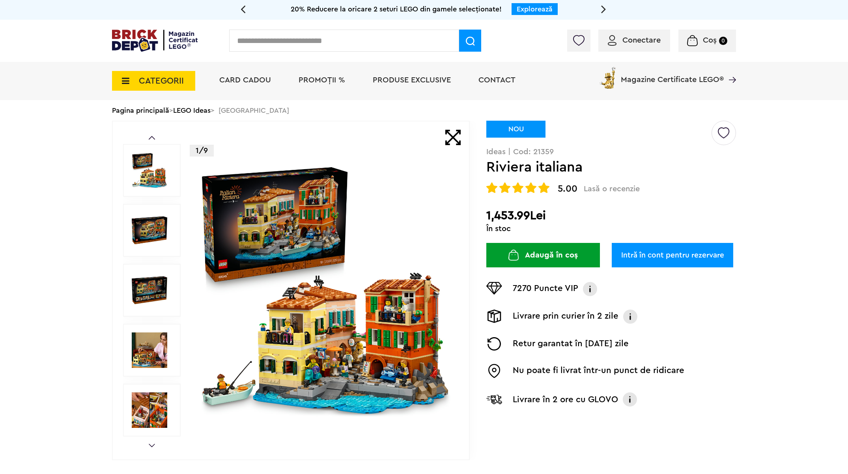
click at [330, 327] on img at bounding box center [325, 290] width 254 height 254
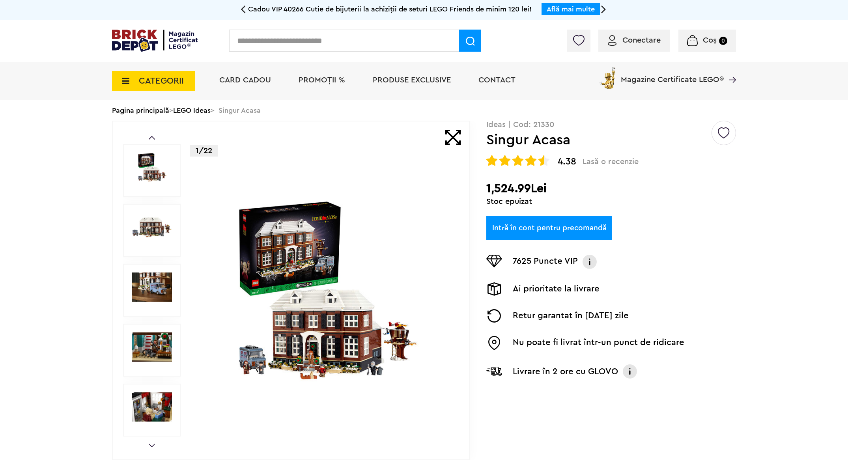
click at [155, 282] on img at bounding box center [152, 287] width 40 height 29
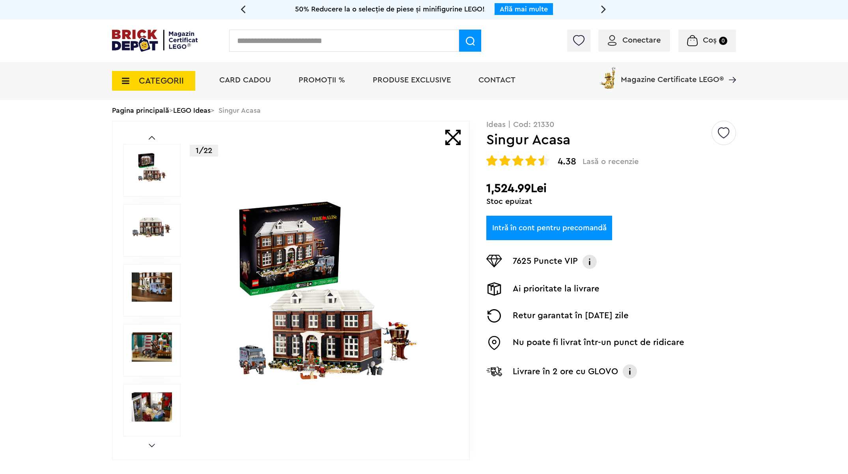
click at [157, 342] on img at bounding box center [152, 347] width 40 height 29
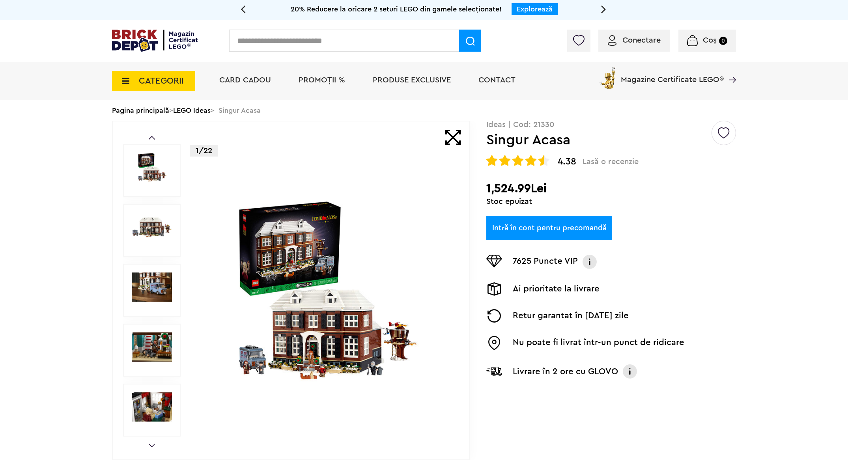
click at [146, 396] on img at bounding box center [152, 407] width 40 height 29
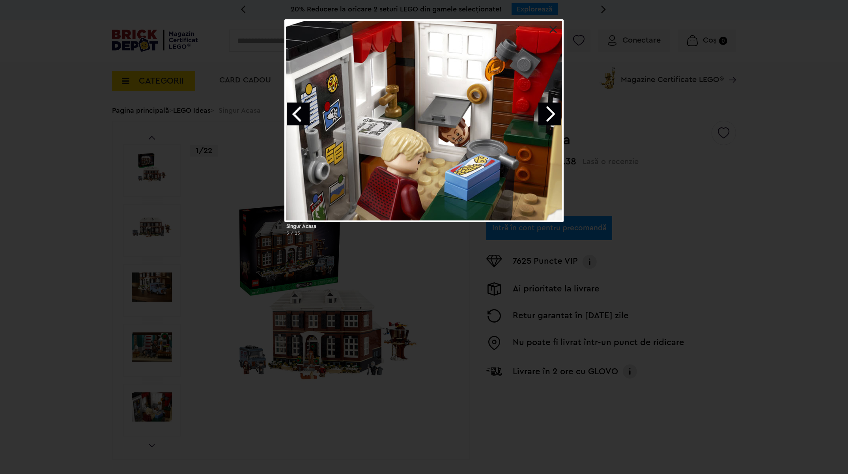
click at [555, 30] on link at bounding box center [554, 30] width 8 height 8
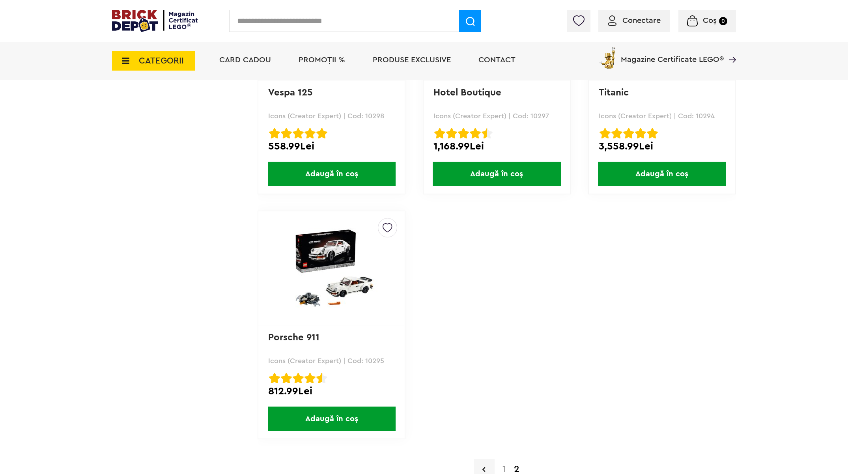
scroll to position [1543, 0]
